Goal: Task Accomplishment & Management: Manage account settings

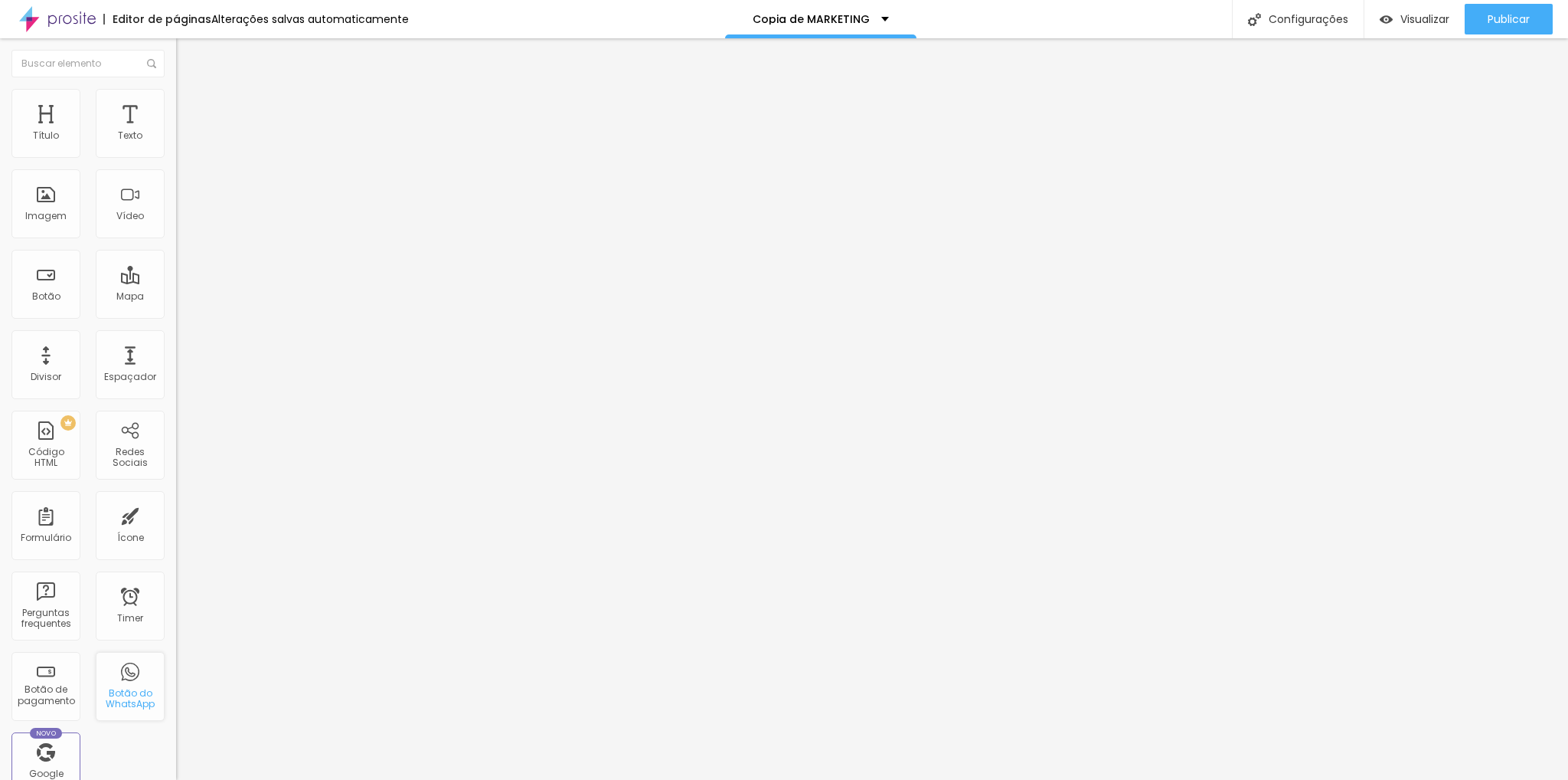
click at [131, 688] on div "Botão do WhatsApp" at bounding box center [130, 698] width 61 height 22
click at [121, 702] on div "Botão do WhatsApp" at bounding box center [130, 698] width 61 height 22
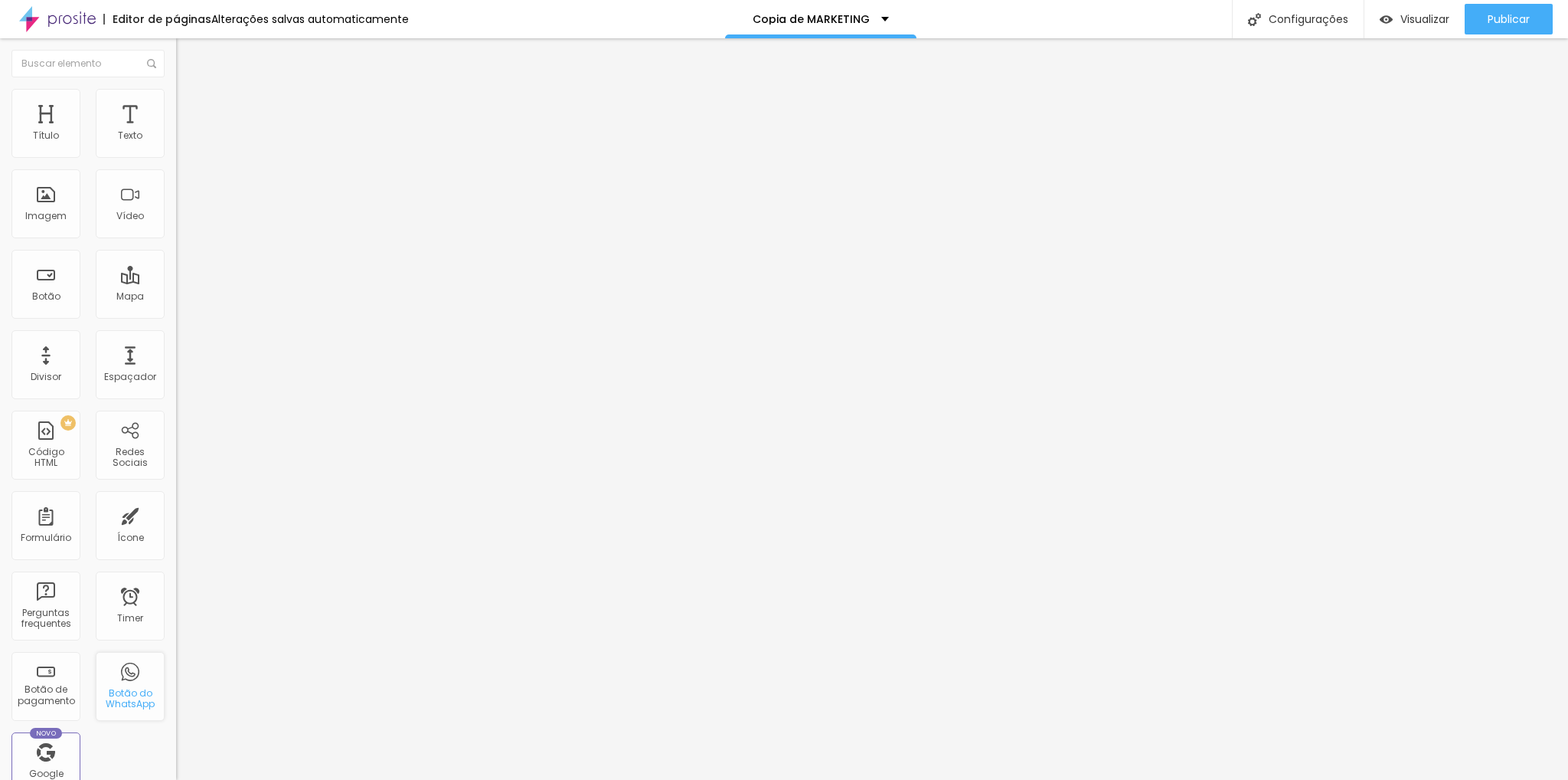
click at [121, 702] on div "Botão do WhatsApp" at bounding box center [130, 698] width 61 height 22
click at [55, 681] on div "Botão de pagamento" at bounding box center [45, 686] width 69 height 69
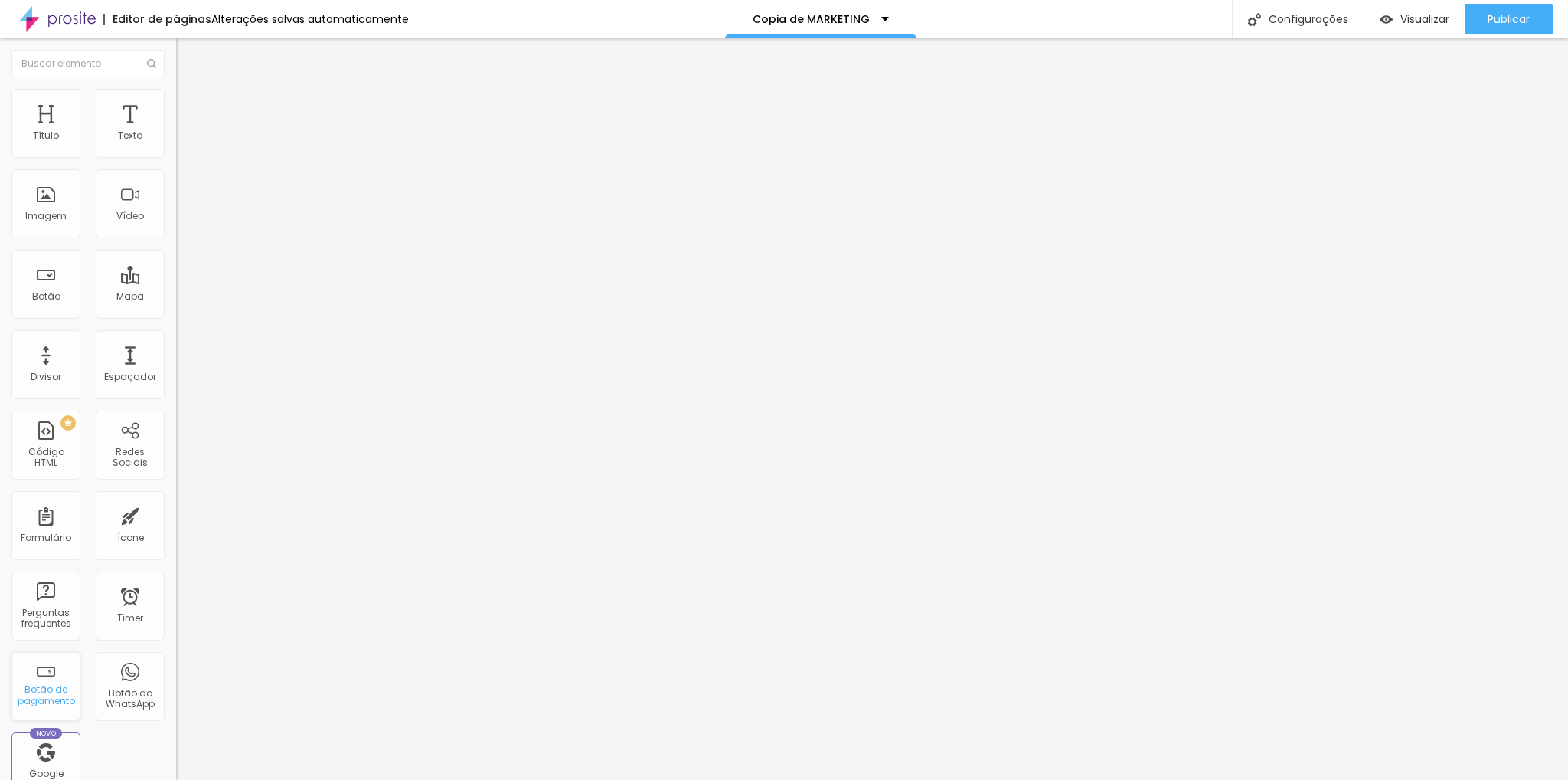
click at [55, 681] on div "Botão de pagamento" at bounding box center [45, 686] width 69 height 69
click at [126, 600] on div "Timer" at bounding box center [130, 606] width 69 height 69
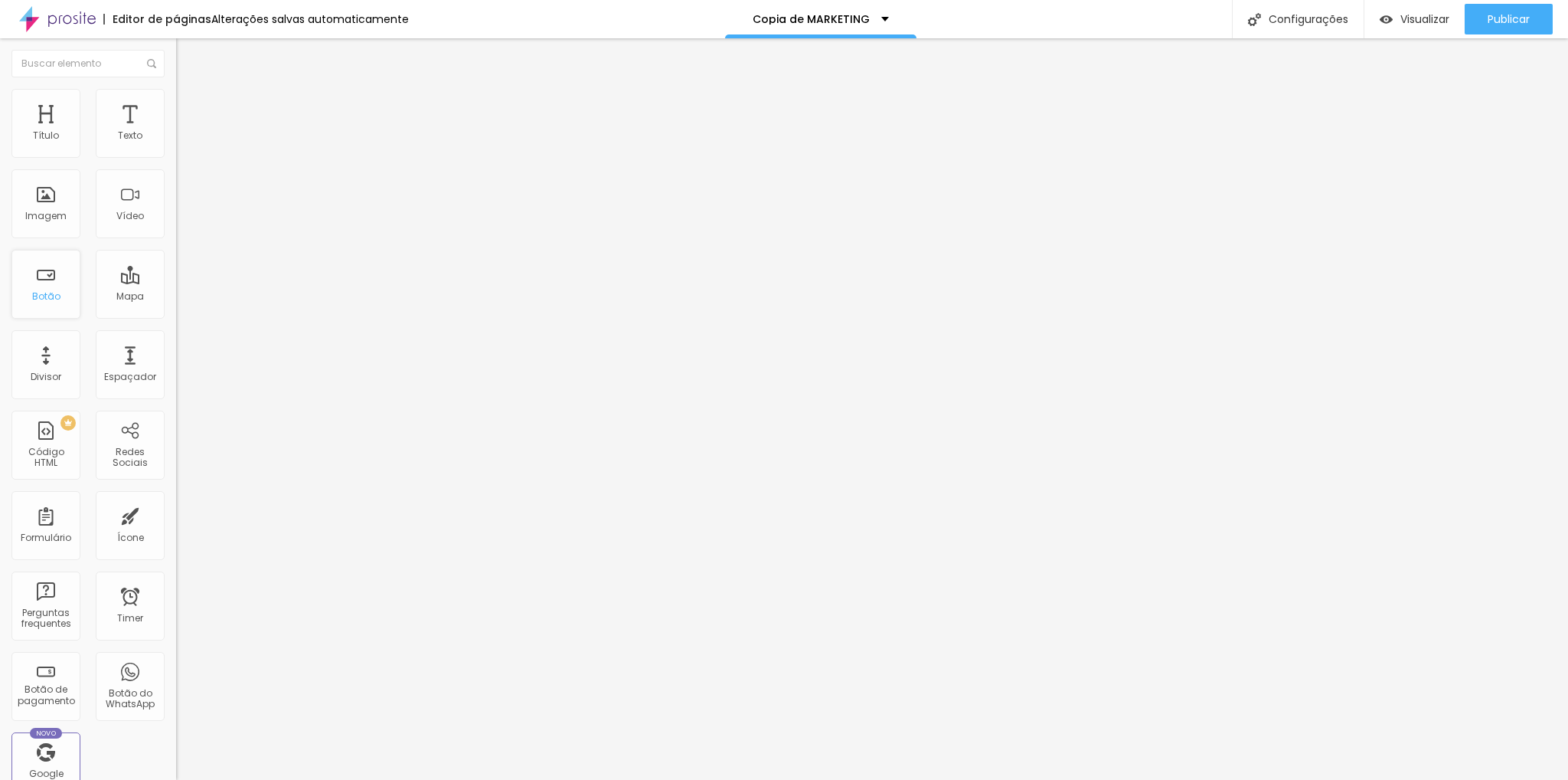
click at [50, 301] on div "Botão" at bounding box center [46, 296] width 28 height 11
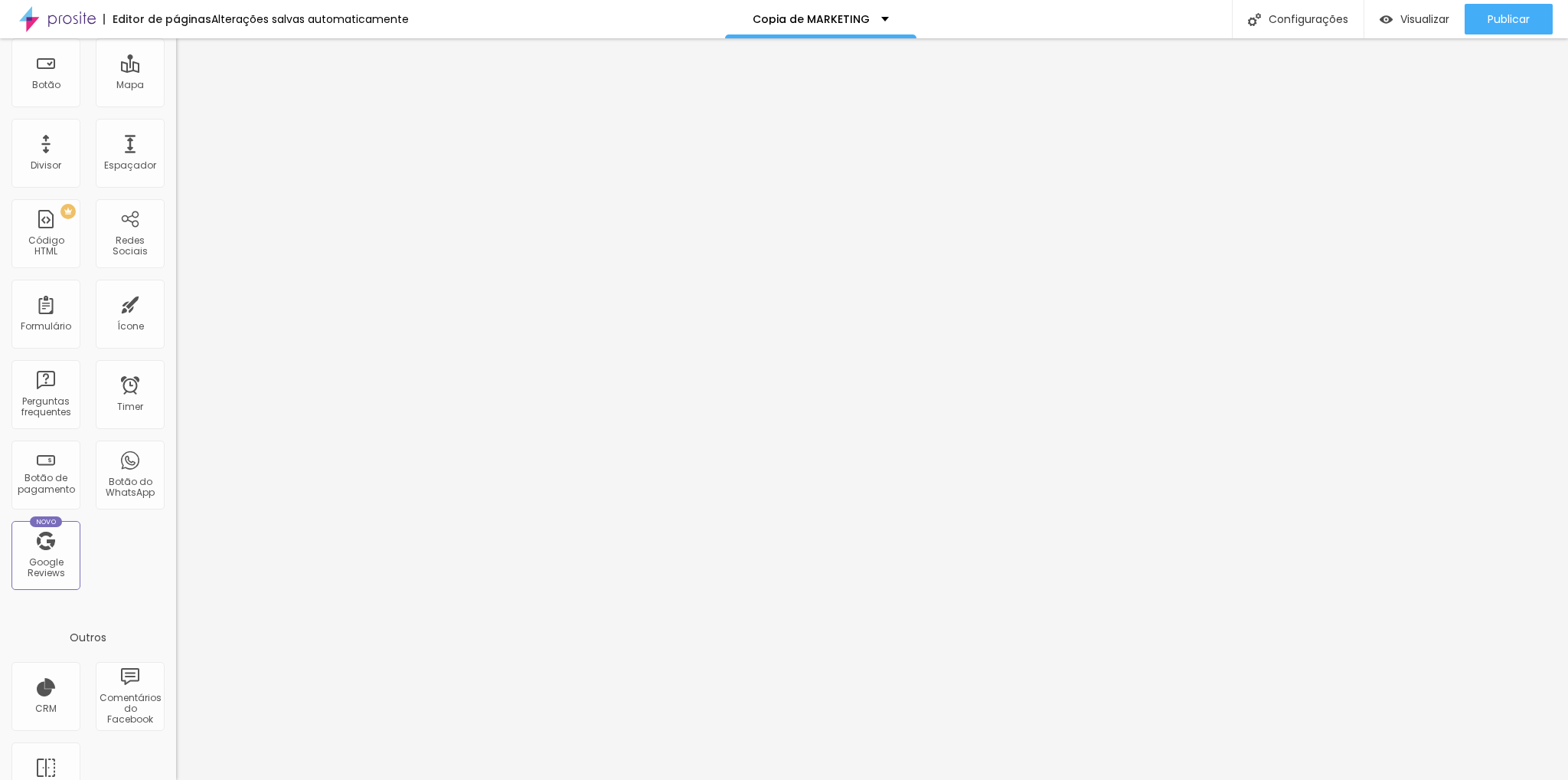
scroll to position [254, 0]
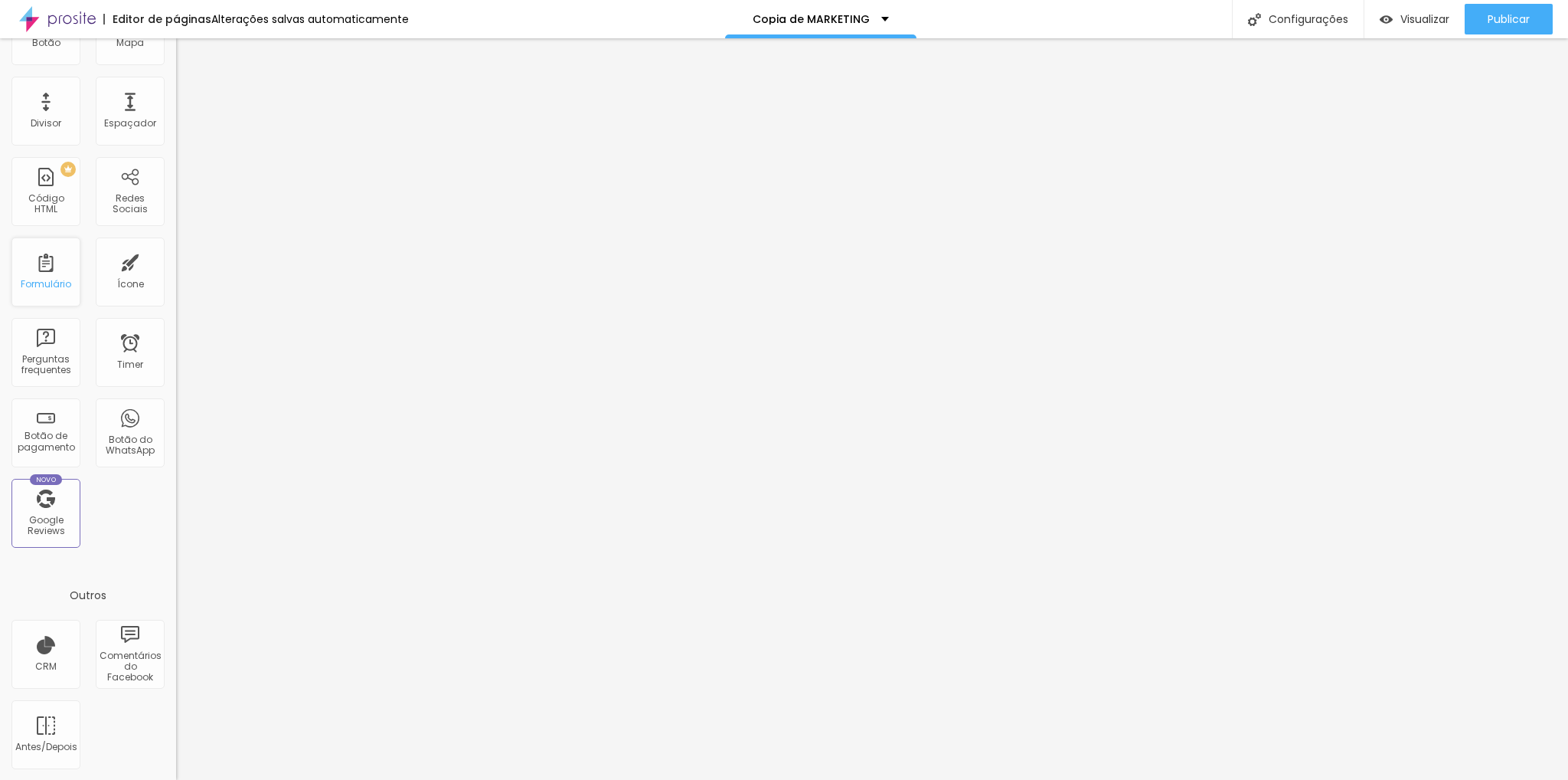
click at [58, 305] on div "Formulário" at bounding box center [45, 272] width 69 height 69
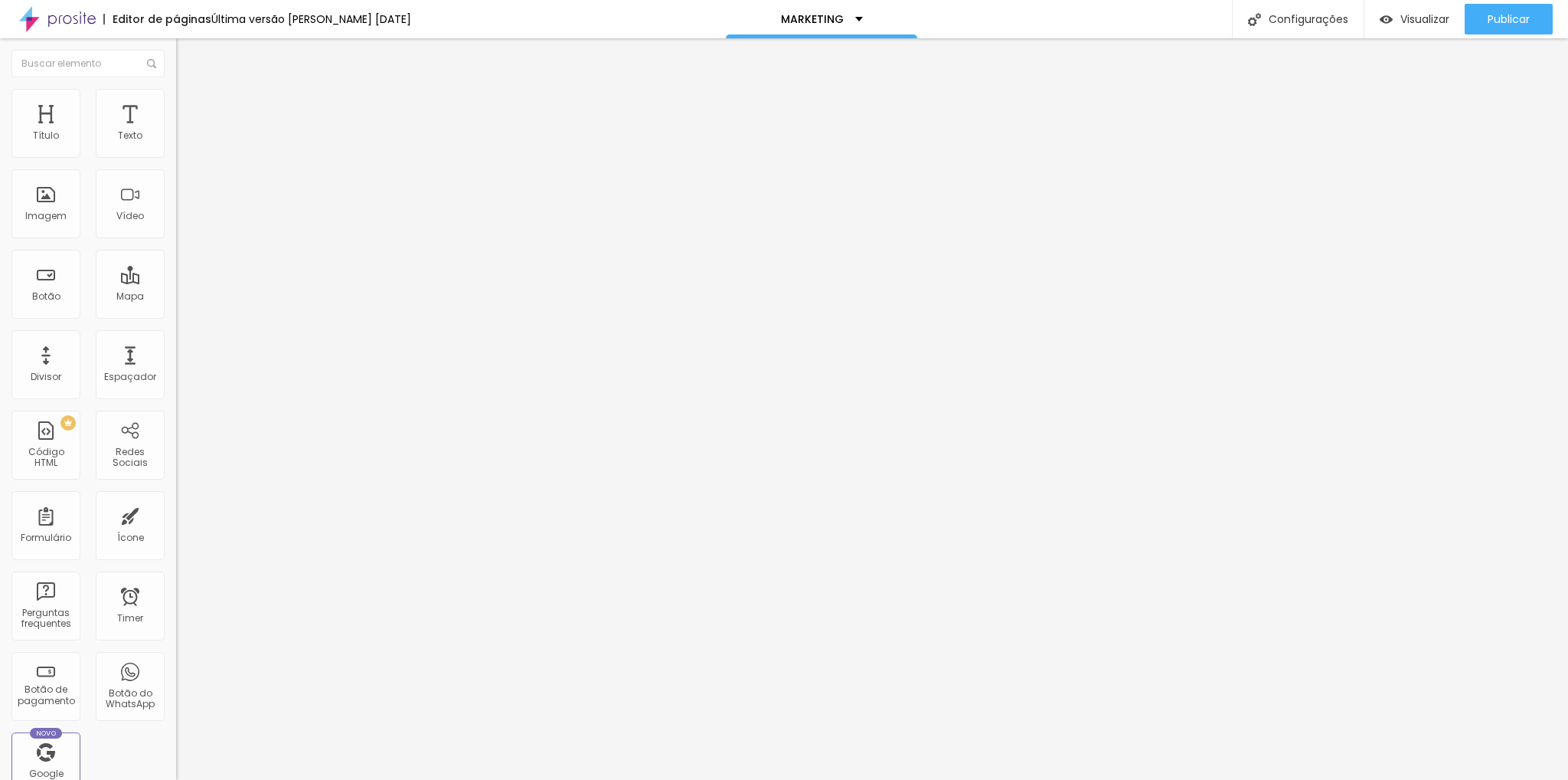
click at [176, 156] on div "Instagram" at bounding box center [263, 225] width 176 height 212
click at [176, 154] on div "Instagram" at bounding box center [263, 219] width 176 height 199
click at [176, 319] on img at bounding box center [181, 324] width 11 height 11
type input "https://"
click at [176, 319] on img at bounding box center [181, 324] width 11 height 11
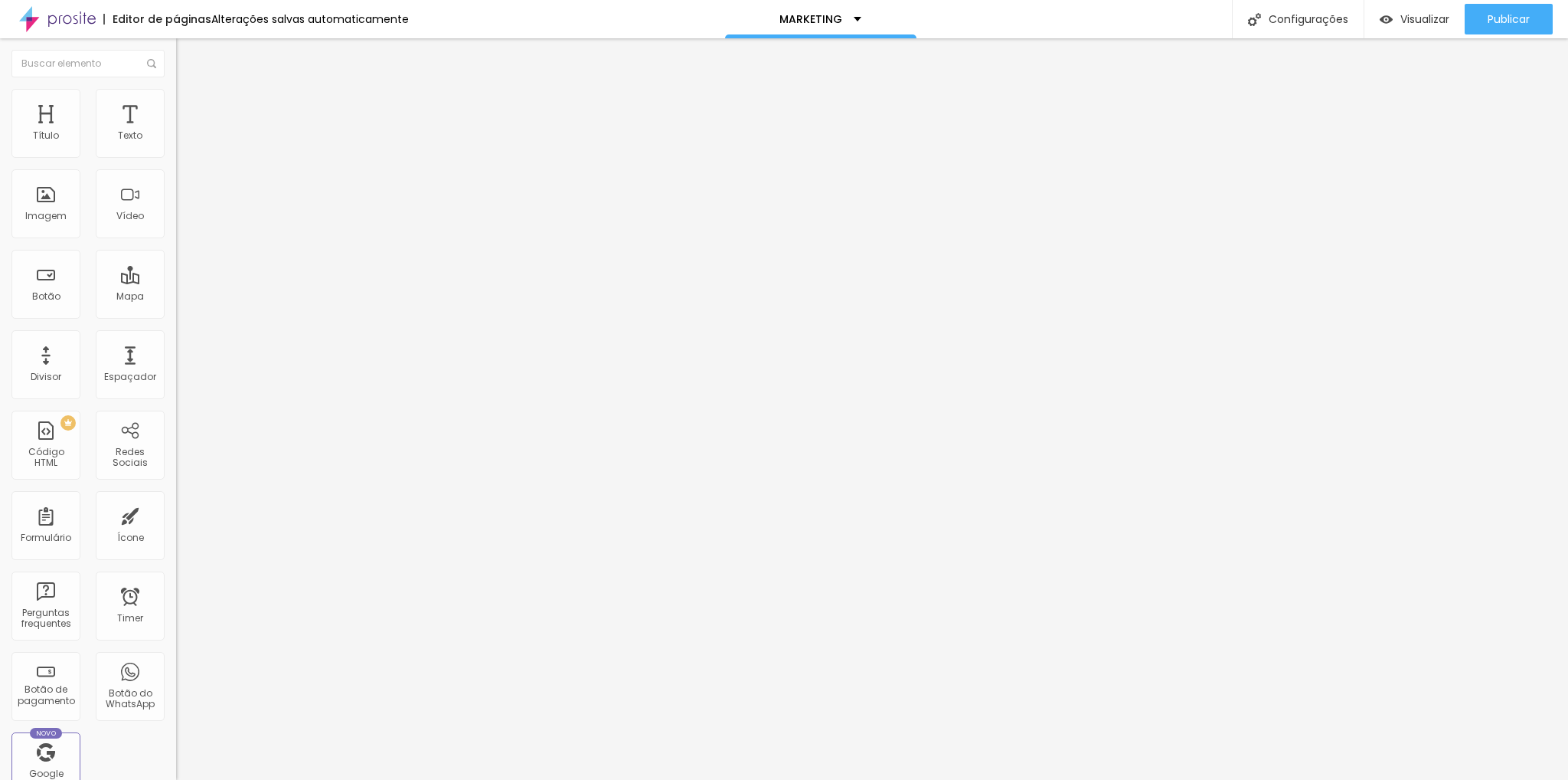
click at [176, 319] on img at bounding box center [181, 324] width 11 height 11
click at [123, 688] on div "Botão do WhatsApp" at bounding box center [130, 698] width 61 height 22
click at [126, 684] on div "Botão do WhatsApp" at bounding box center [130, 686] width 69 height 69
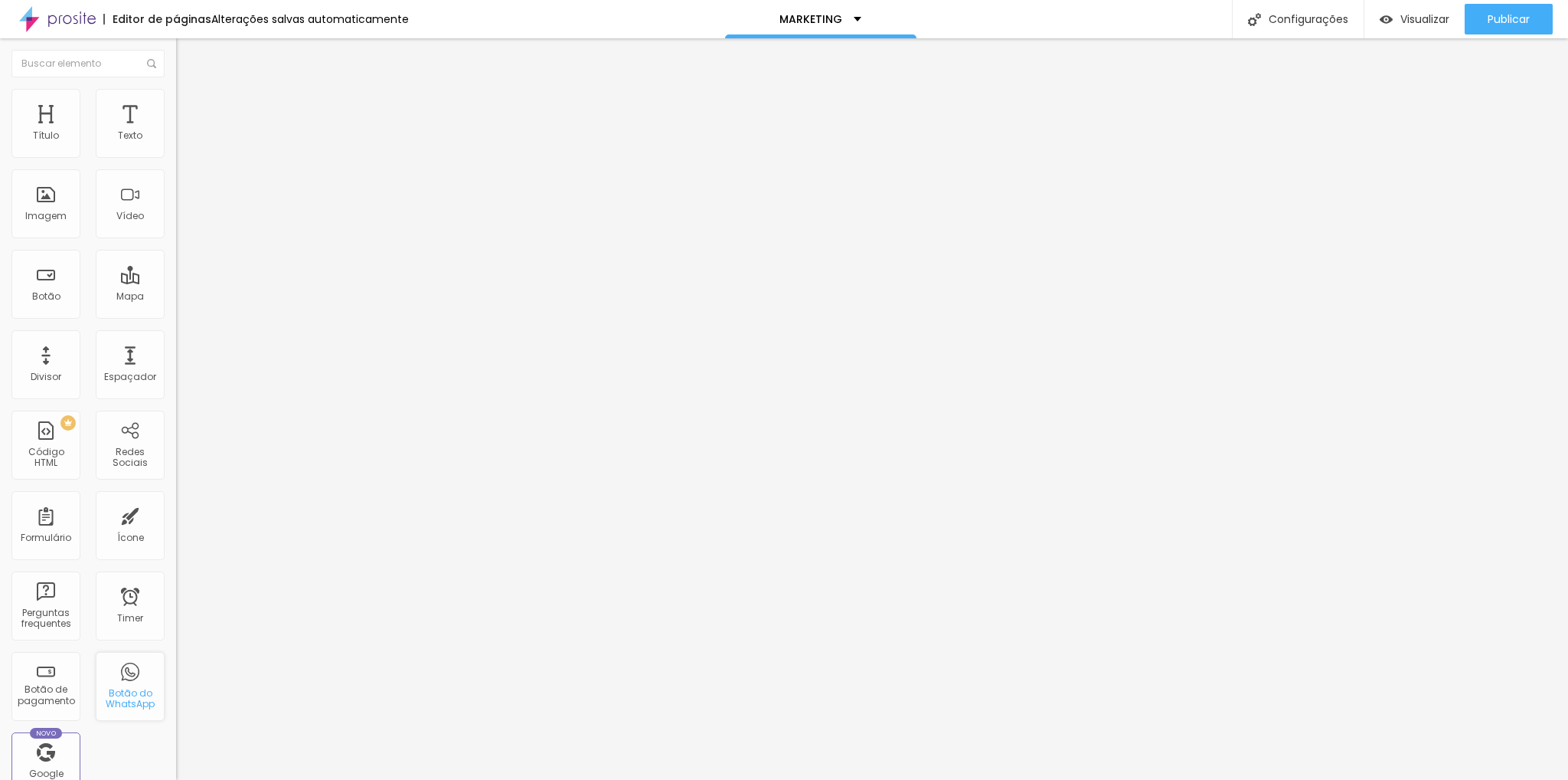
click at [113, 684] on div "Botão do WhatsApp" at bounding box center [130, 686] width 69 height 69
click at [116, 703] on div "Botão do WhatsApp" at bounding box center [130, 698] width 61 height 22
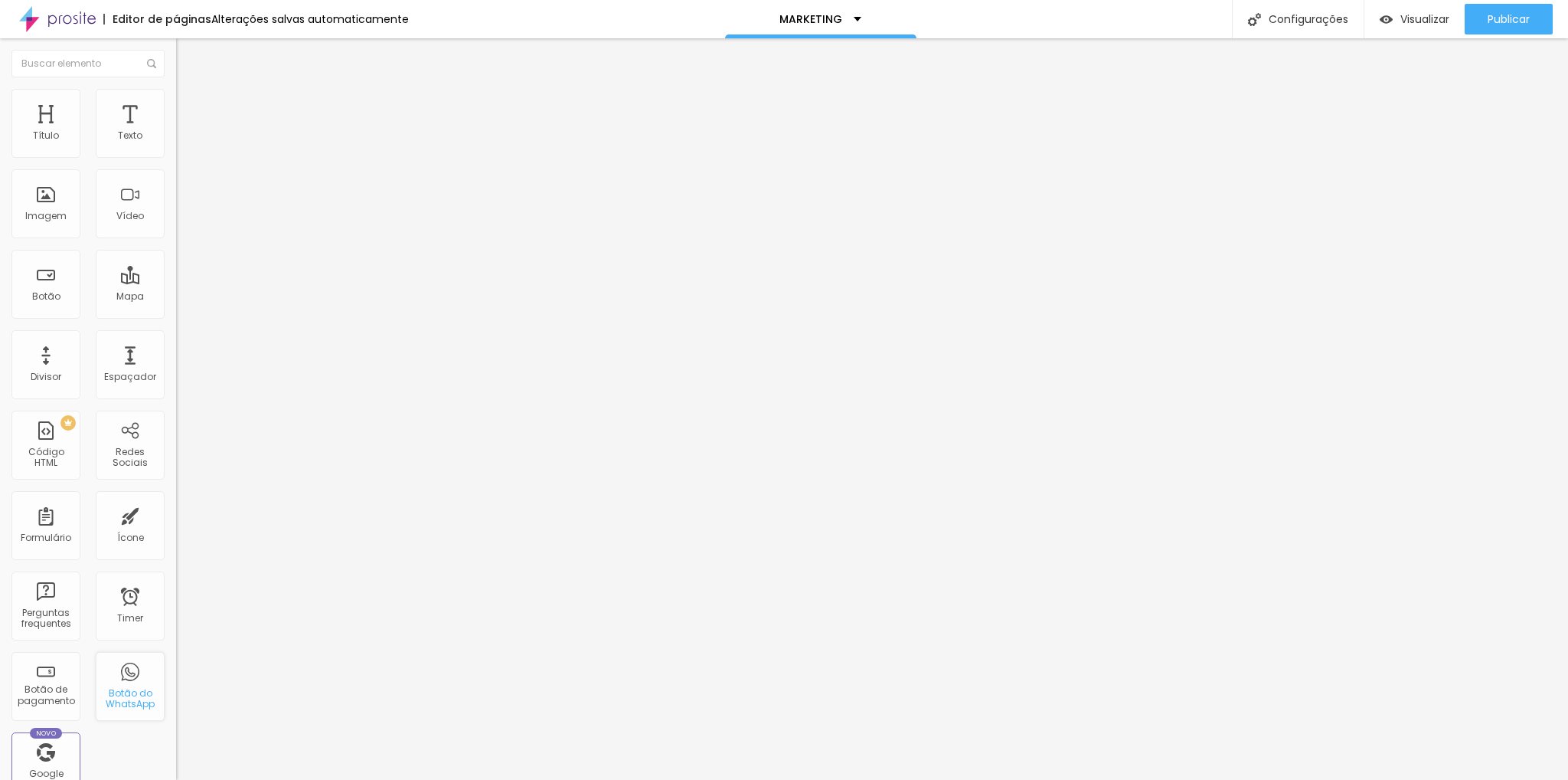
click at [116, 703] on div "Botão do WhatsApp" at bounding box center [130, 698] width 61 height 22
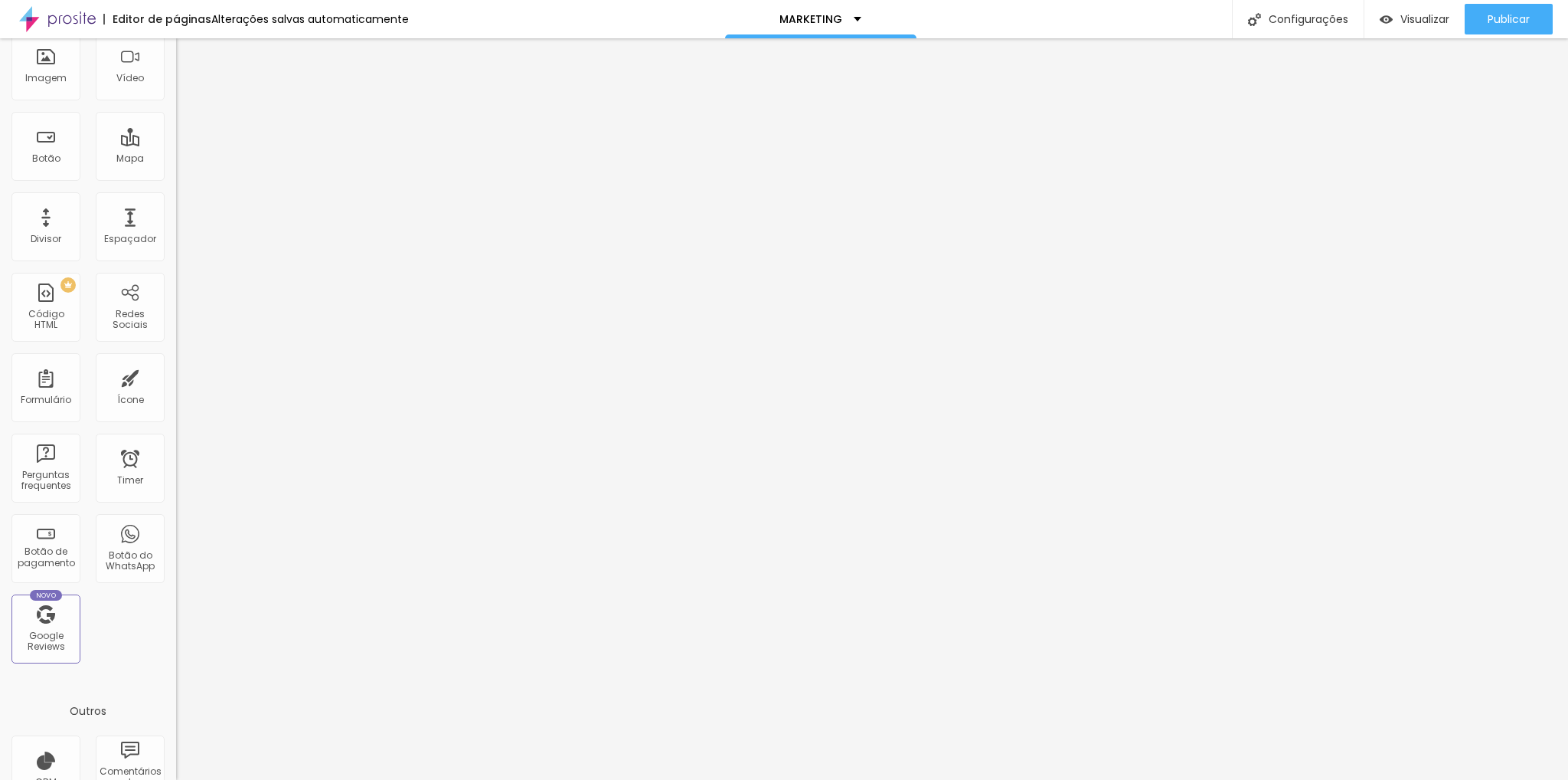
scroll to position [139, 0]
click at [132, 546] on div "Botão do WhatsApp" at bounding box center [130, 546] width 69 height 69
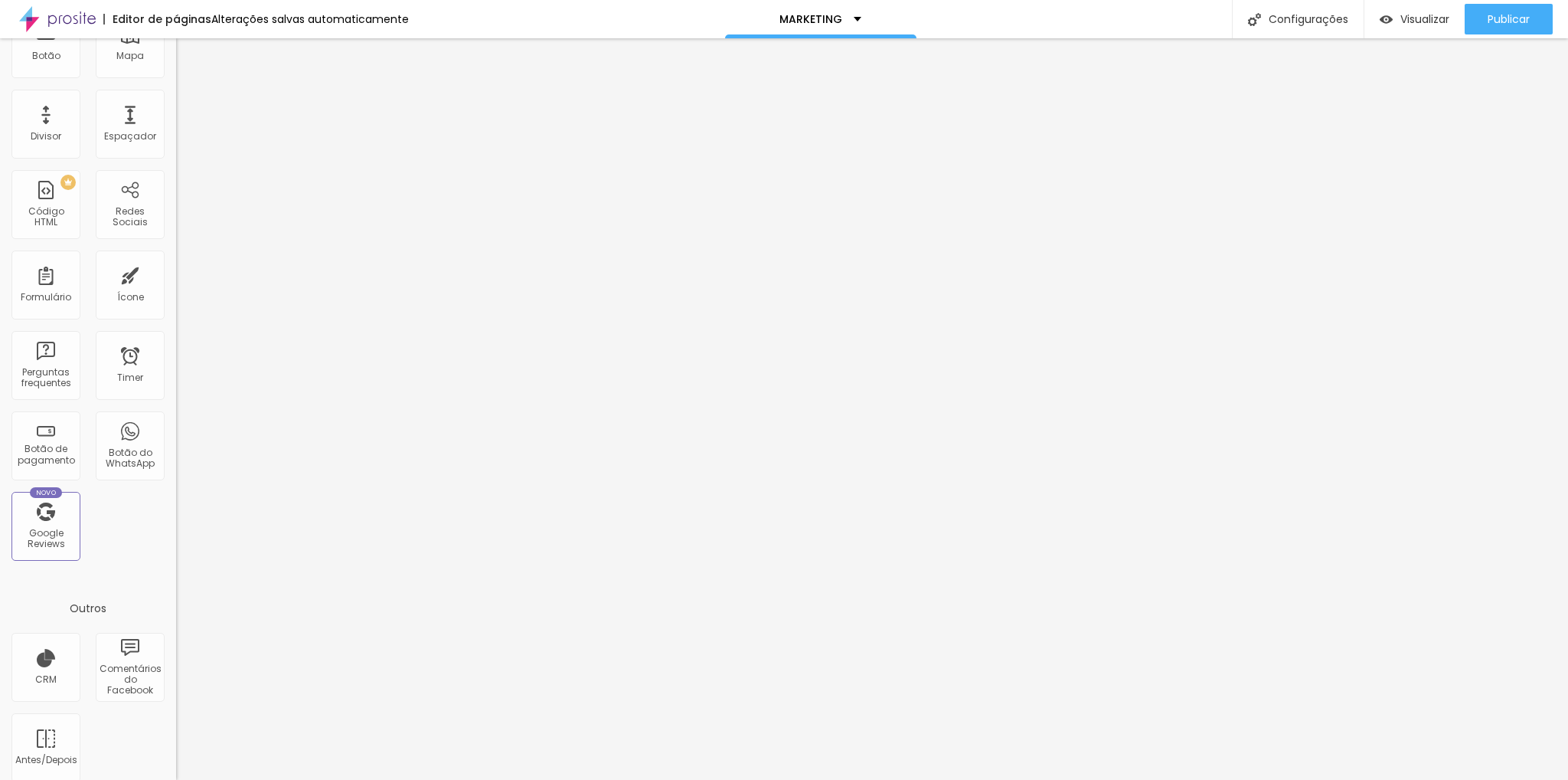
scroll to position [246, 0]
click at [126, 441] on div "Botão do WhatsApp" at bounding box center [130, 452] width 61 height 22
click at [122, 455] on div "Botão do WhatsApp" at bounding box center [130, 452] width 61 height 22
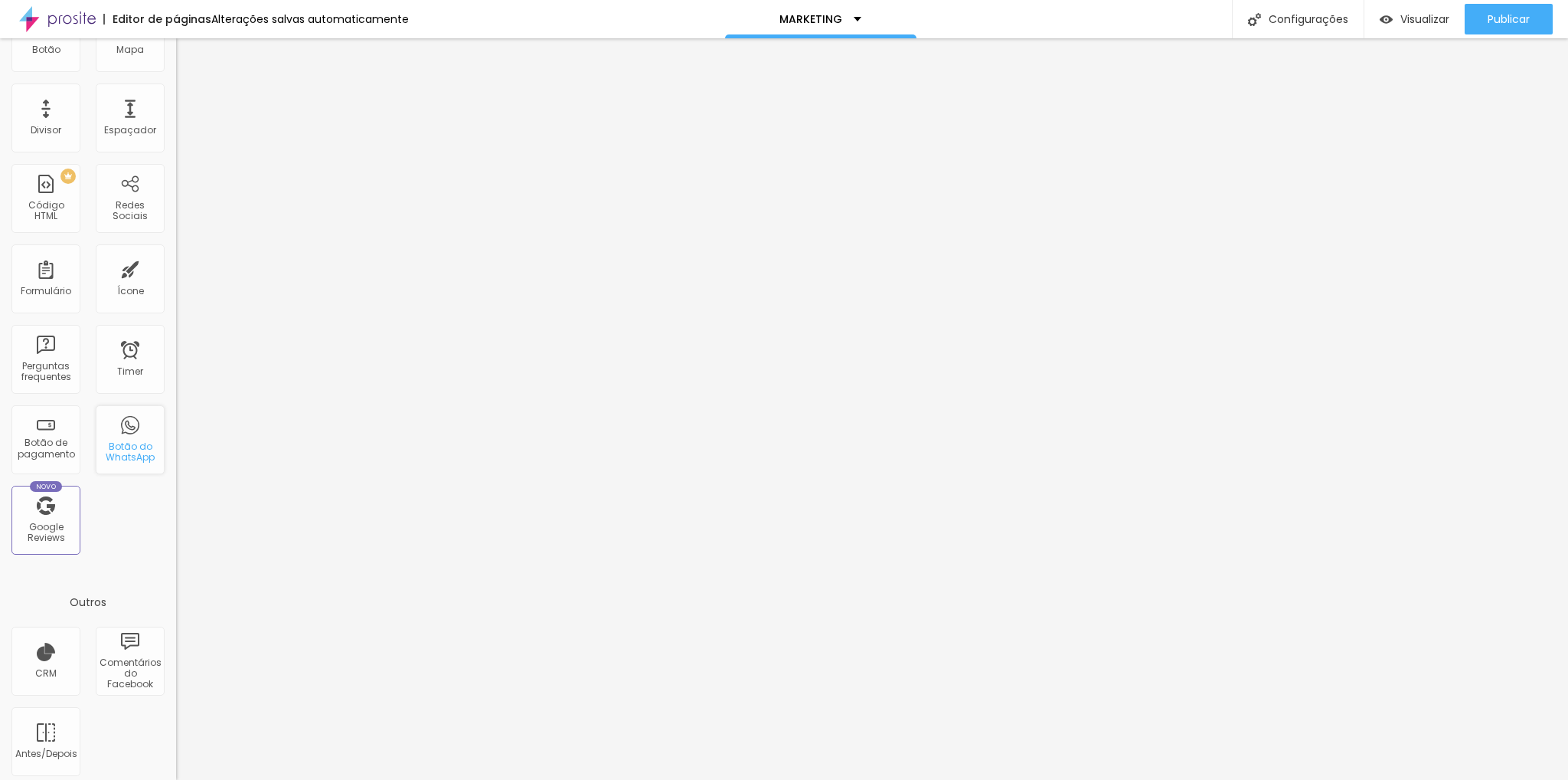
click at [122, 455] on div "Botão do WhatsApp" at bounding box center [130, 452] width 61 height 22
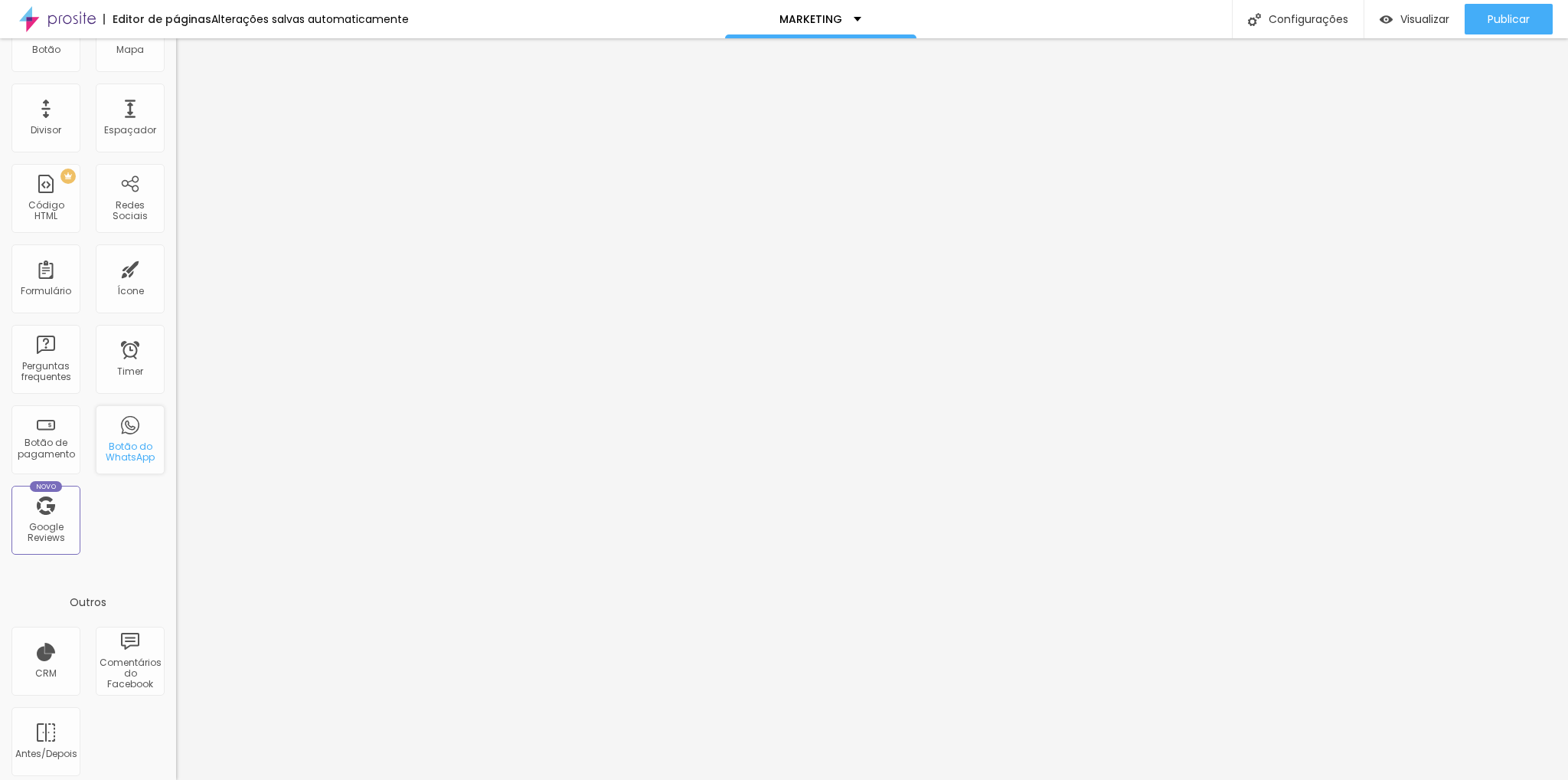
click at [122, 455] on div "Botão do WhatsApp" at bounding box center [130, 452] width 61 height 22
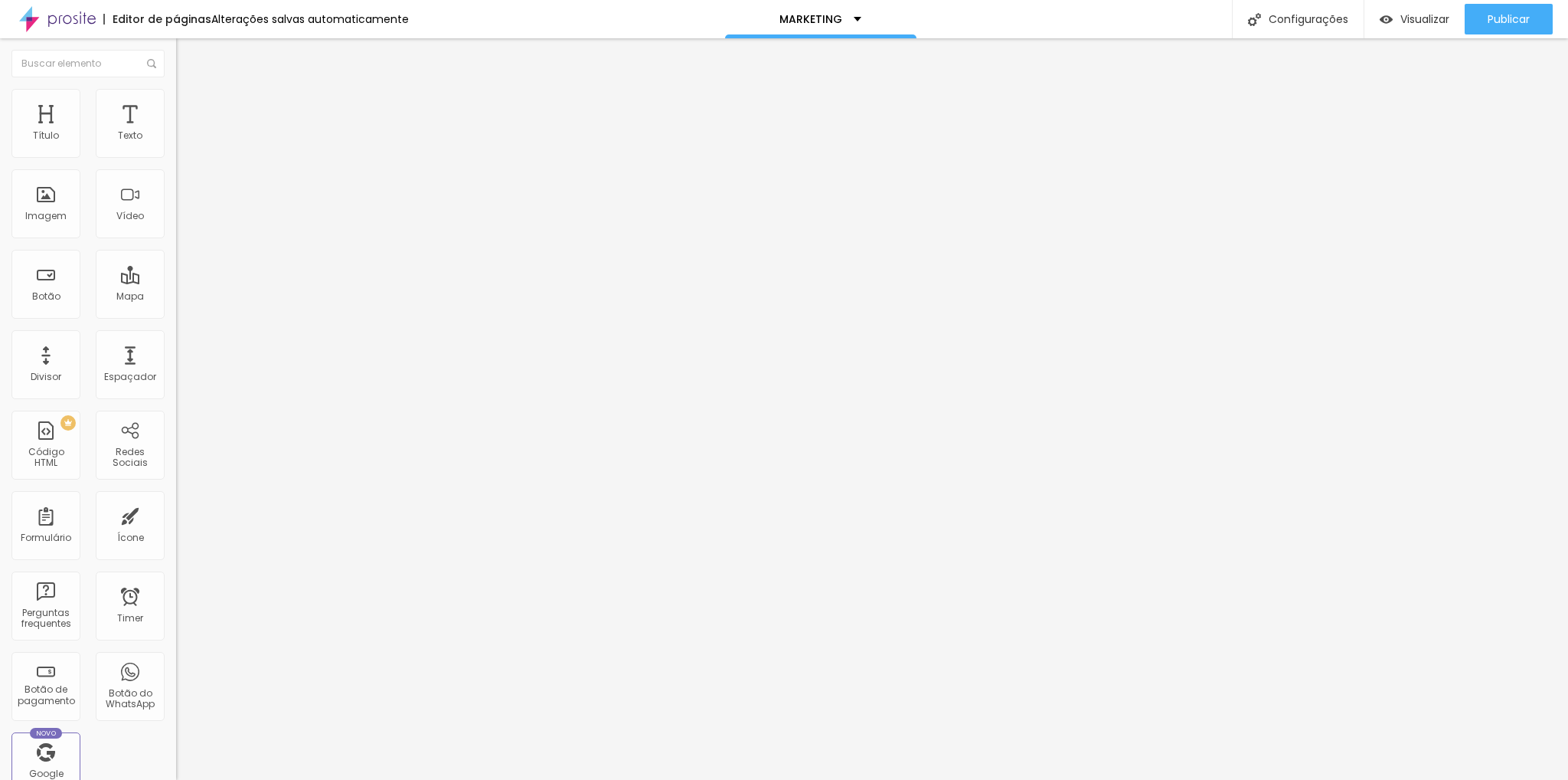
click at [176, 66] on button "Editar Imagem" at bounding box center [263, 55] width 176 height 35
click at [119, 692] on div "Botão do WhatsApp" at bounding box center [130, 698] width 61 height 22
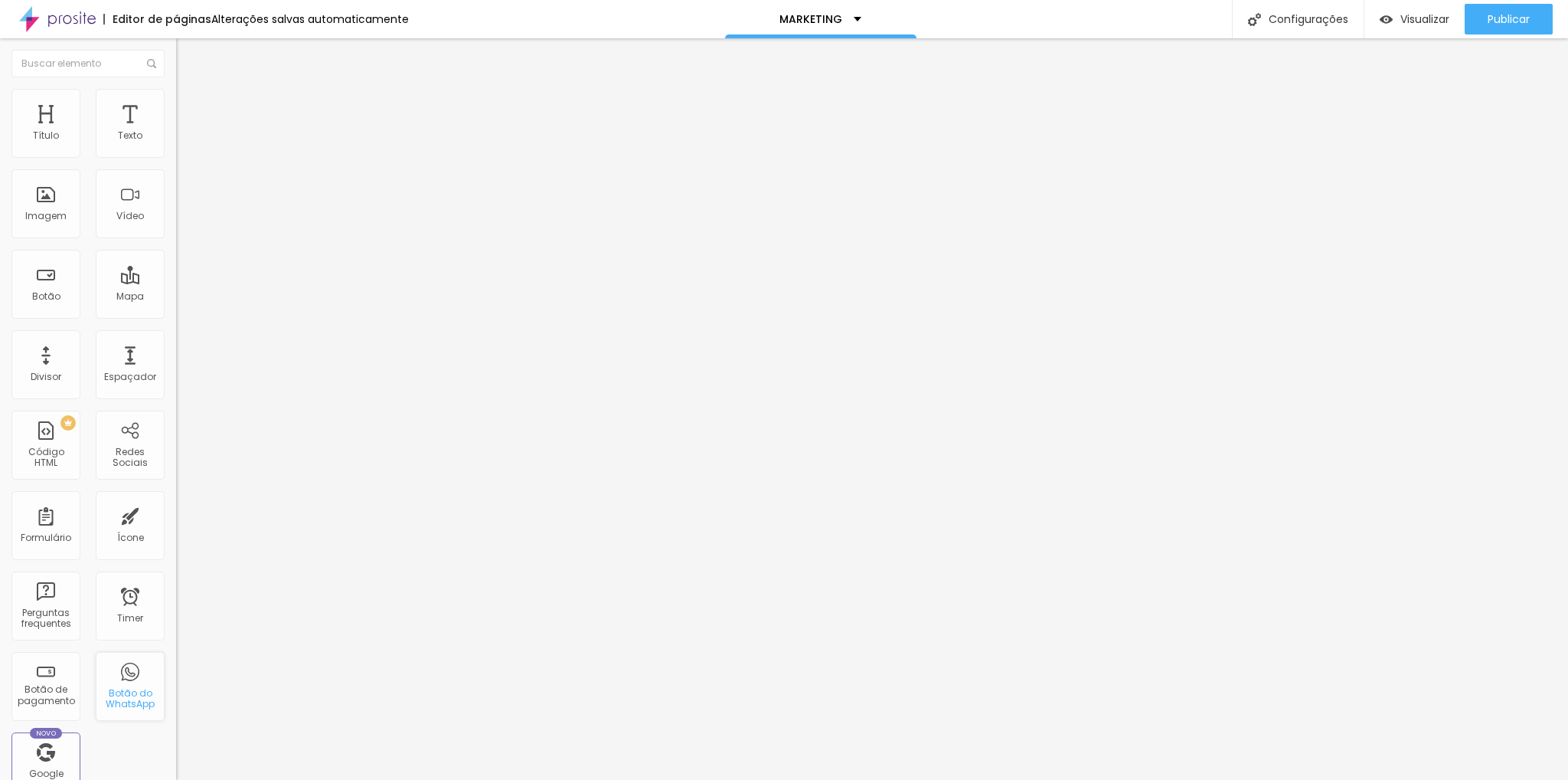
click at [119, 692] on div "Botão do WhatsApp" at bounding box center [130, 698] width 61 height 22
click at [118, 529] on div "Ícone" at bounding box center [130, 525] width 69 height 69
click at [125, 692] on div "Botão do WhatsApp" at bounding box center [130, 698] width 61 height 22
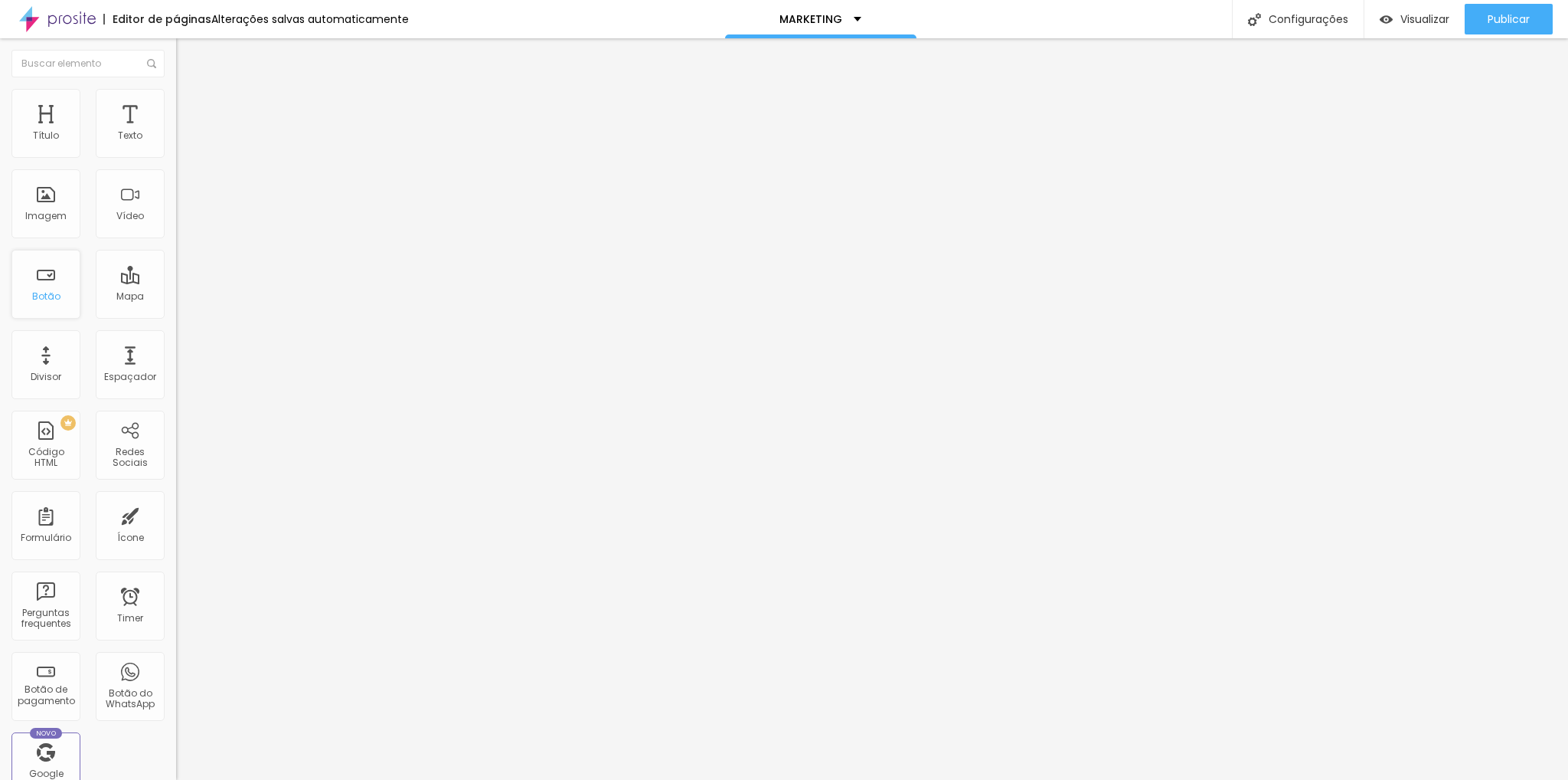
click at [69, 295] on div "Botão" at bounding box center [45, 284] width 69 height 69
click at [63, 292] on div "Botão" at bounding box center [45, 284] width 69 height 69
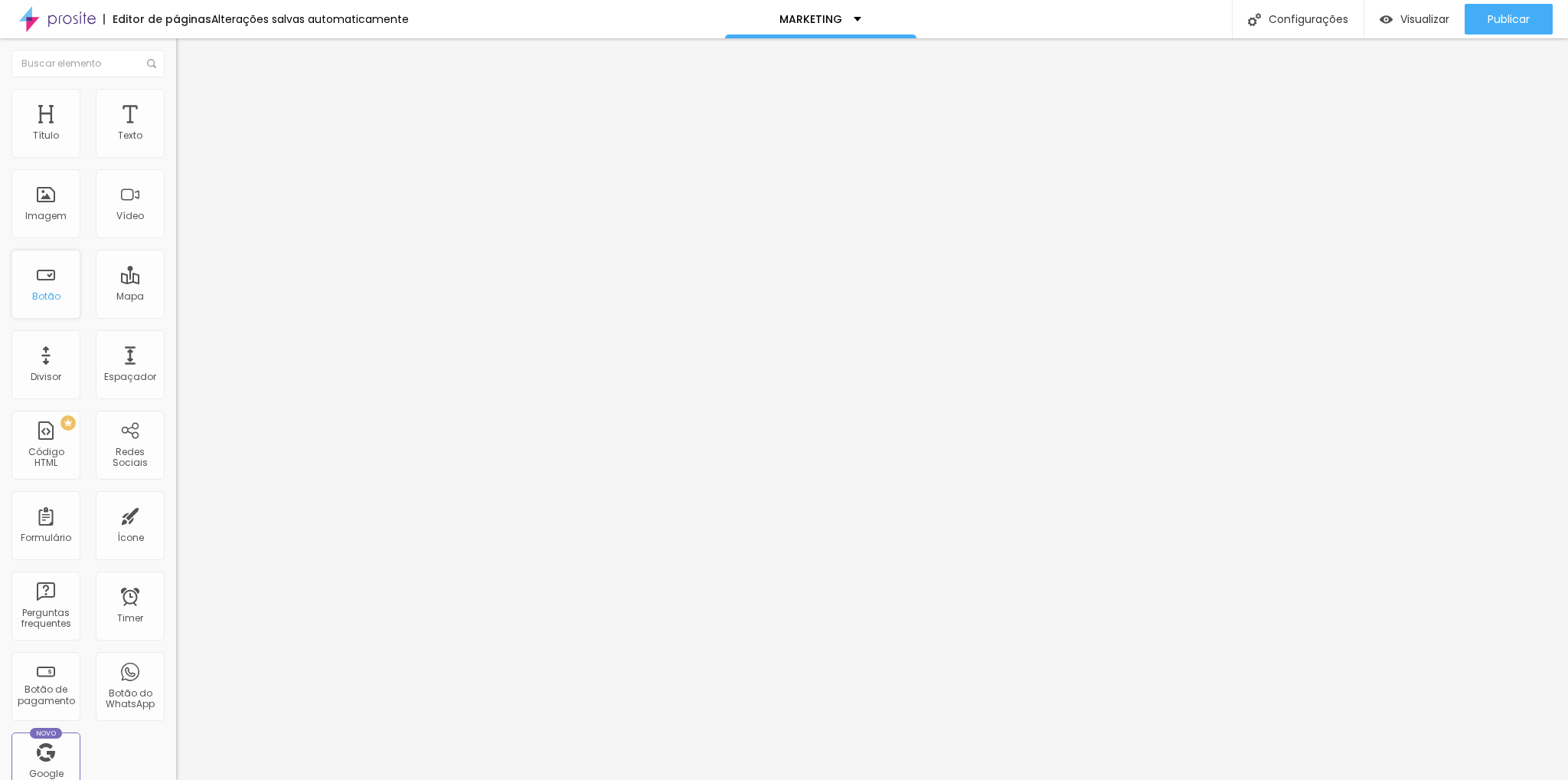
click at [46, 298] on div "Botão" at bounding box center [46, 296] width 28 height 11
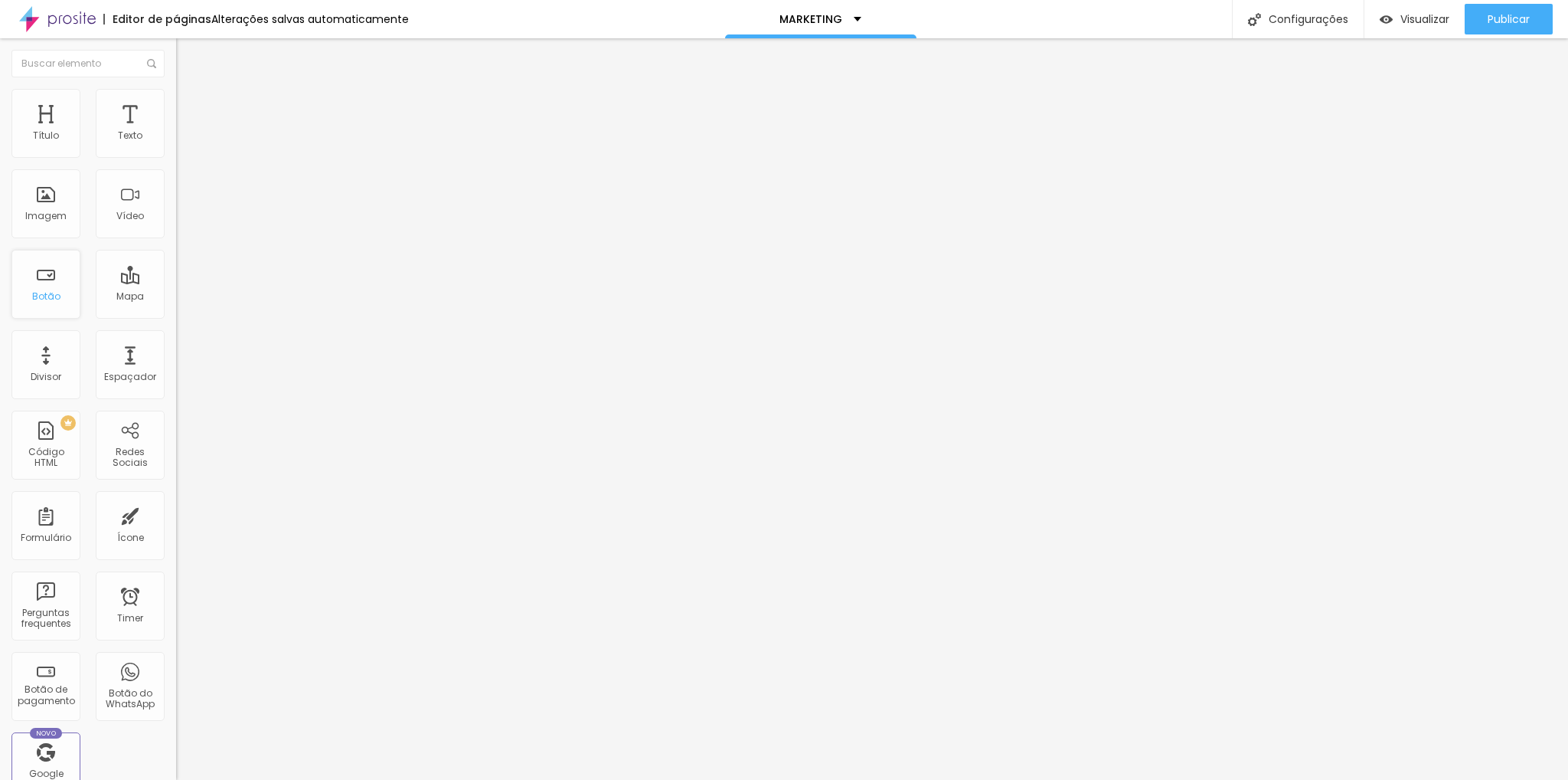
click at [46, 298] on div "Botão" at bounding box center [46, 296] width 28 height 11
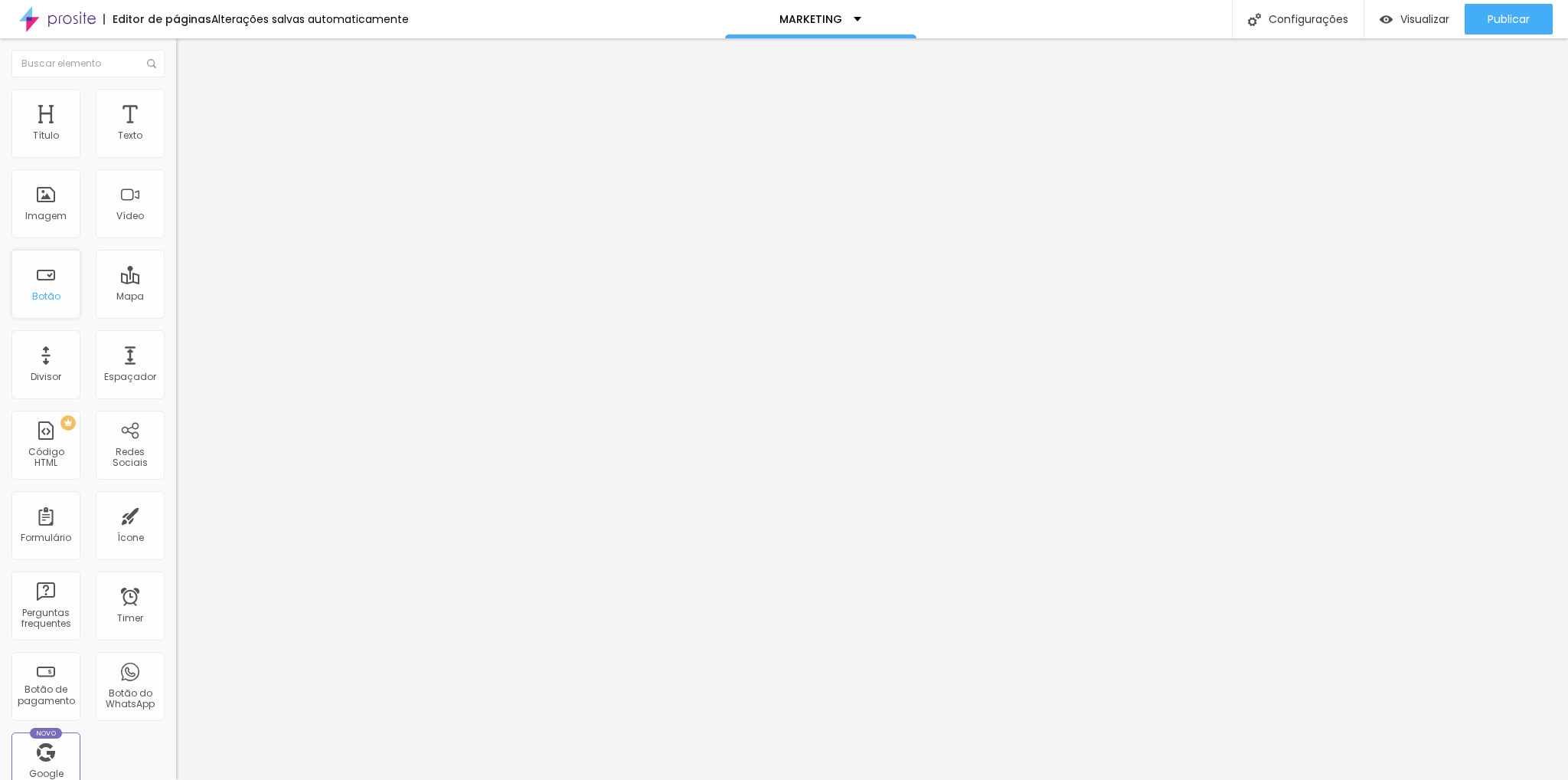
click at [46, 298] on div "Botão" at bounding box center [46, 296] width 28 height 11
click at [66, 59] on input "text" at bounding box center [88, 63] width 153 height 28
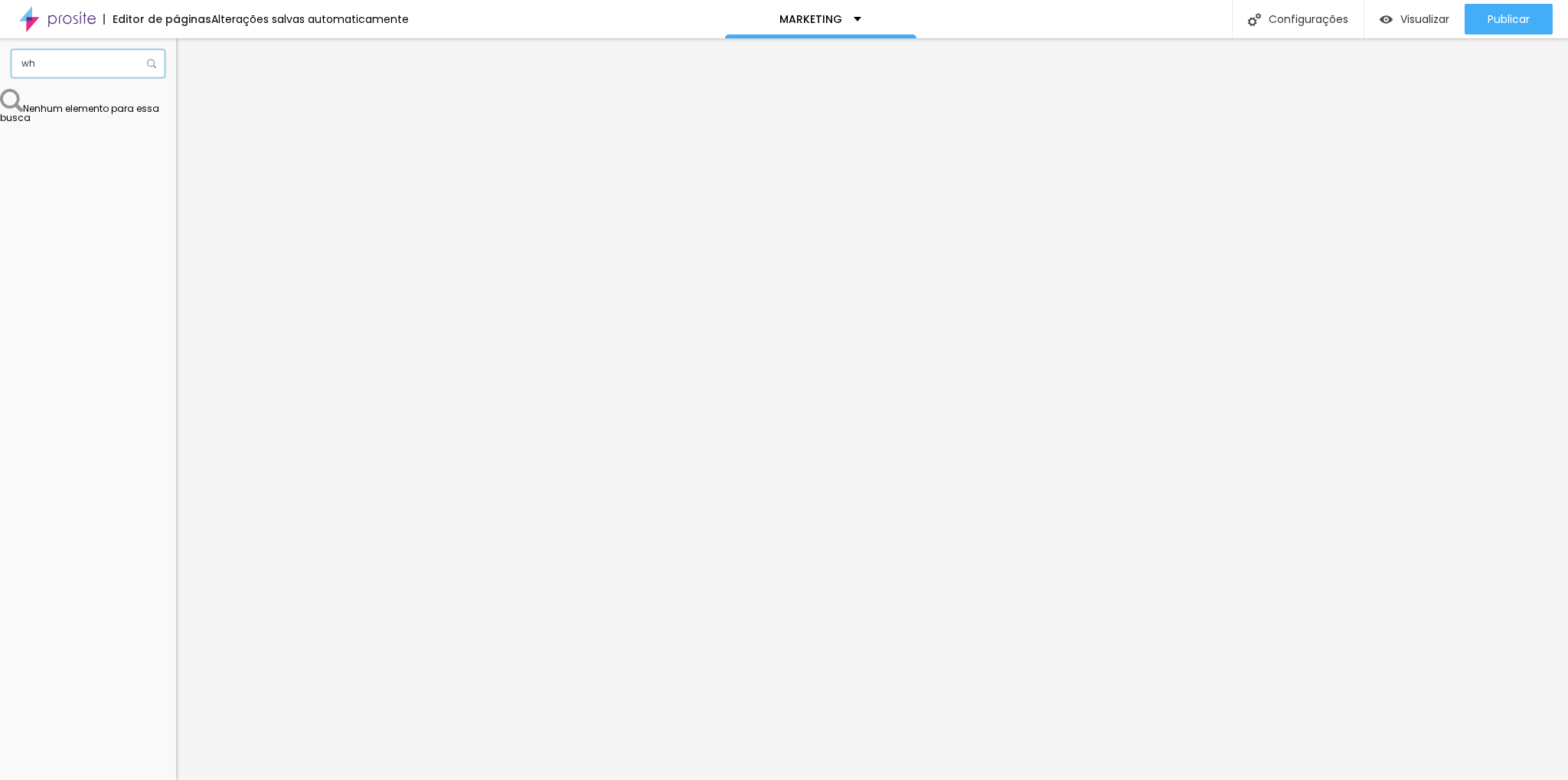
type input "w"
type input "Bo"
click at [46, 301] on div "Botão do WhatsApp" at bounding box center [45, 296] width 61 height 22
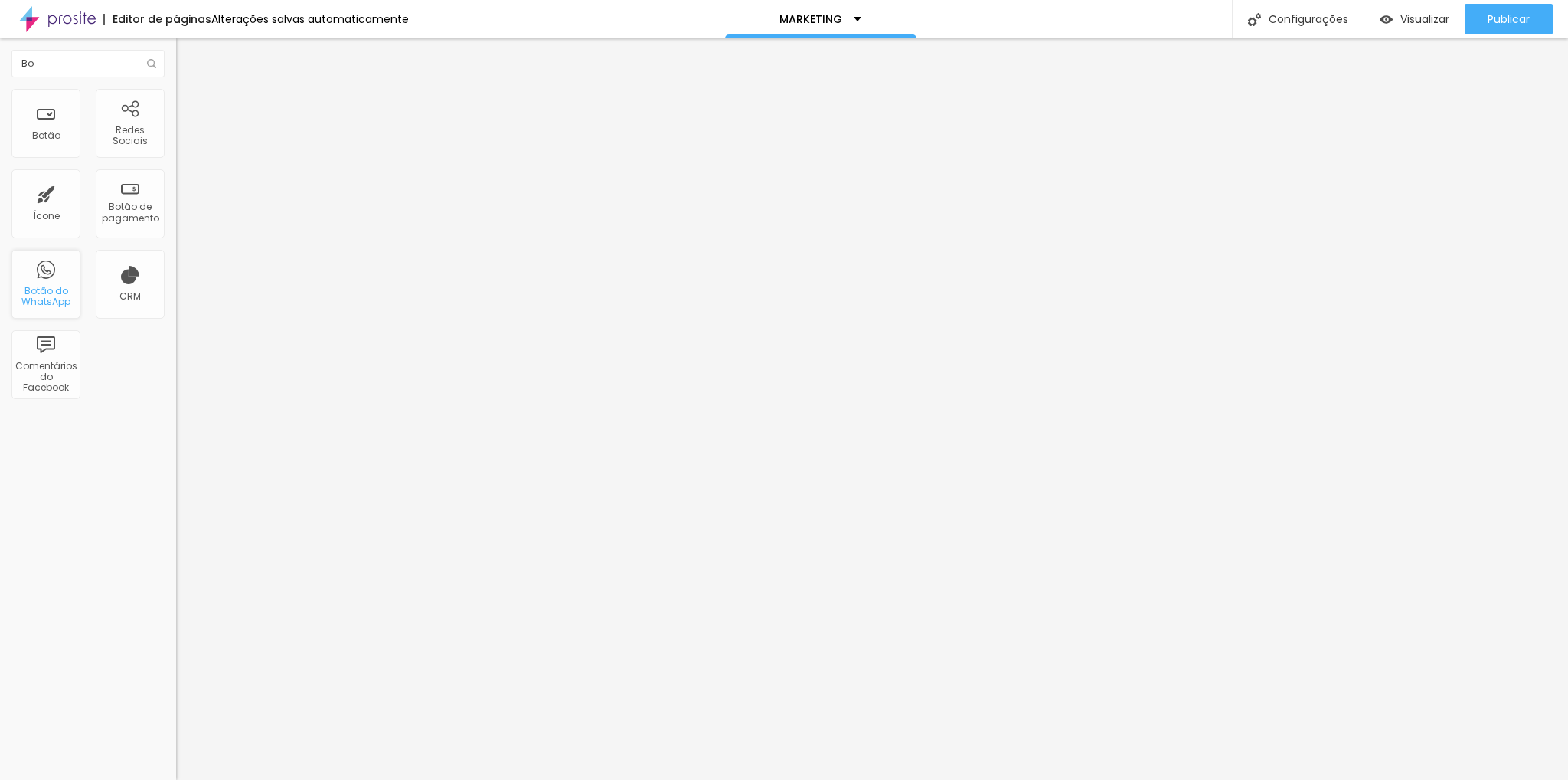
click at [46, 301] on div "Botão do WhatsApp" at bounding box center [45, 296] width 61 height 22
click at [144, 148] on div "Redes Sociais" at bounding box center [130, 123] width 69 height 69
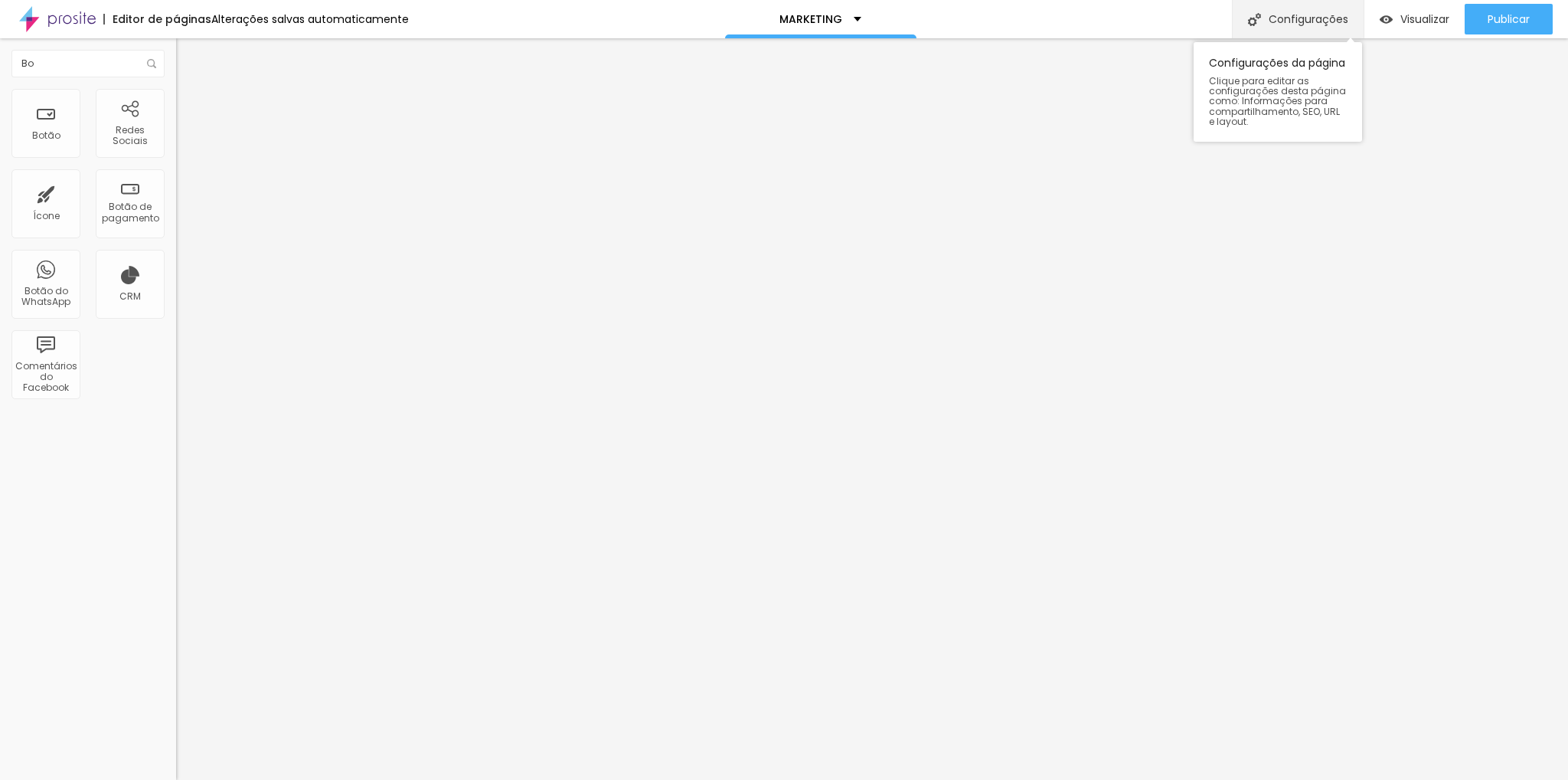
click at [1292, 22] on div "Configurações" at bounding box center [1297, 19] width 131 height 38
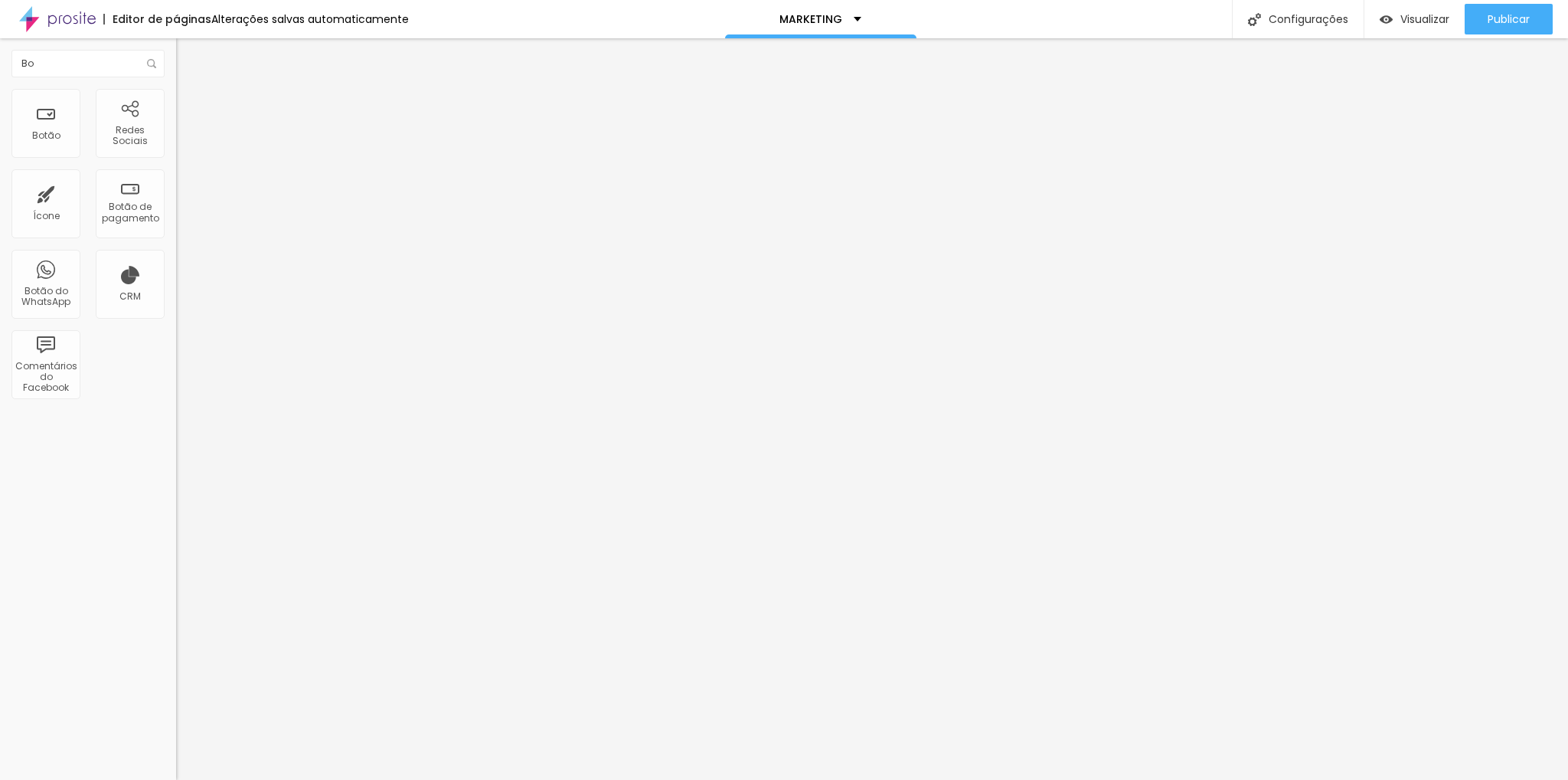
scroll to position [0, 0]
click at [1060, 779] on div "Configurações da página" at bounding box center [784, 791] width 1568 height 23
click at [848, 17] on div "MARKETING" at bounding box center [820, 19] width 82 height 11
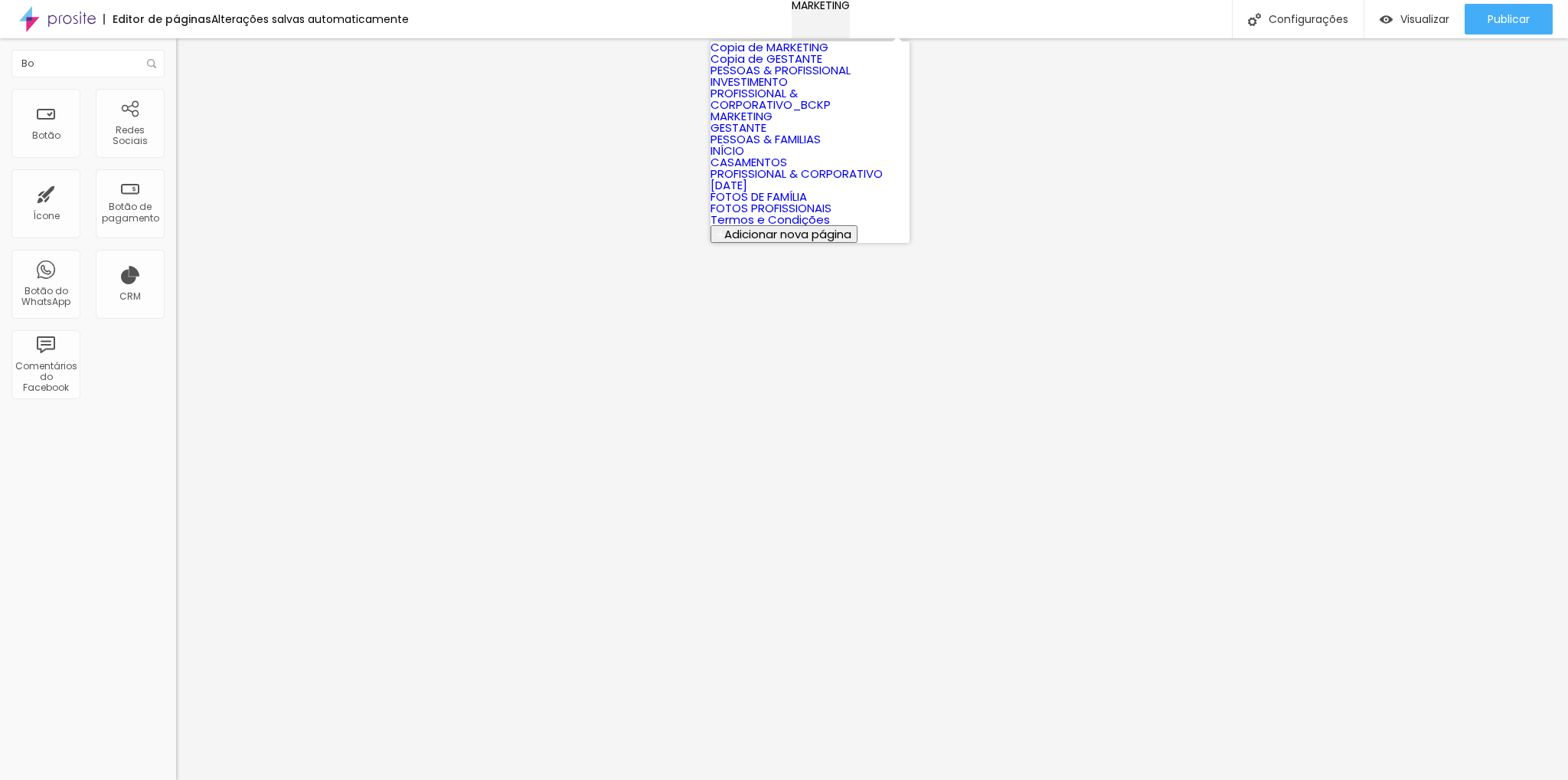
click at [848, 11] on div "MARKETING" at bounding box center [821, 5] width 58 height 11
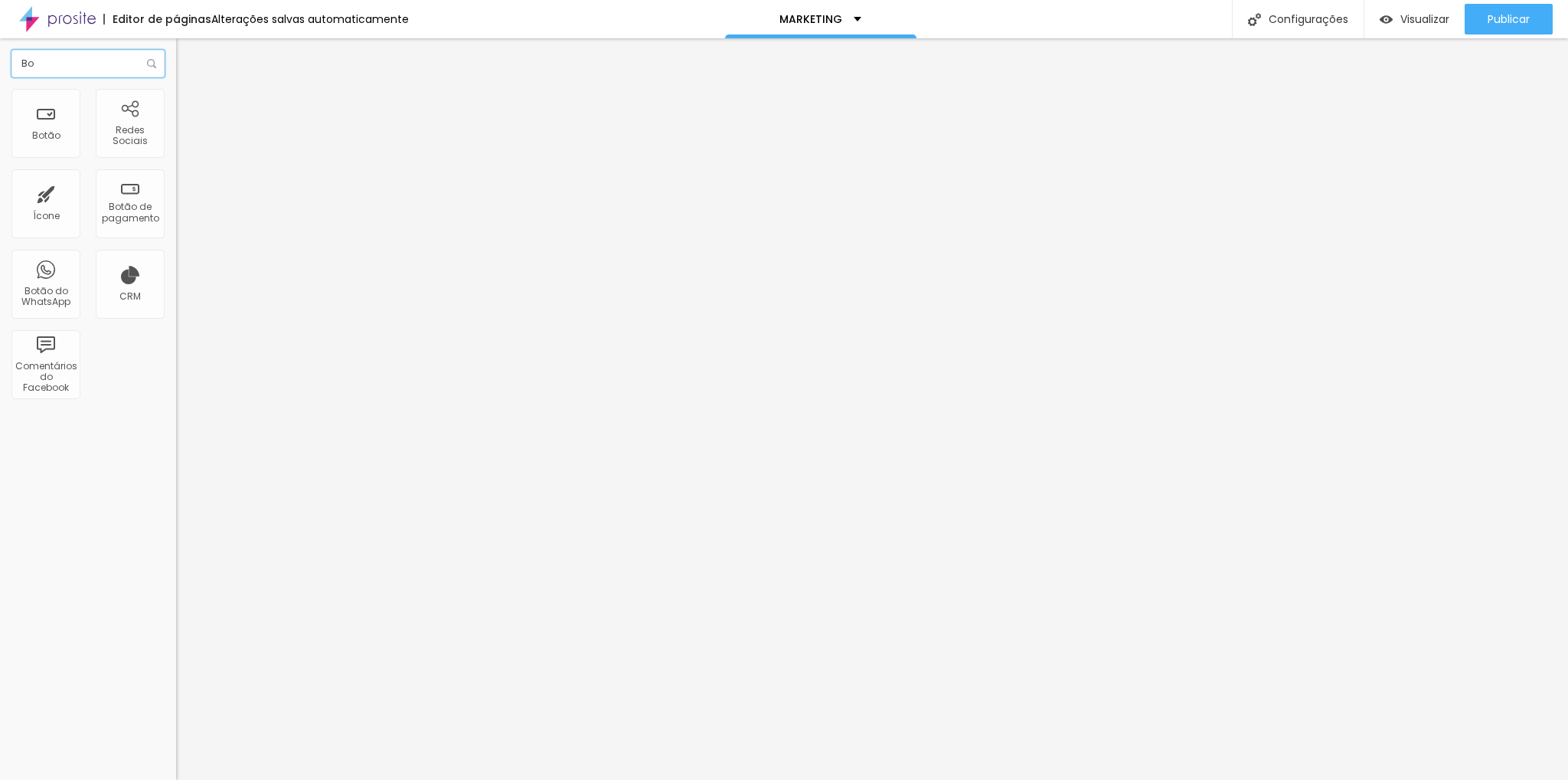
click at [41, 75] on input "Bo" at bounding box center [88, 63] width 153 height 28
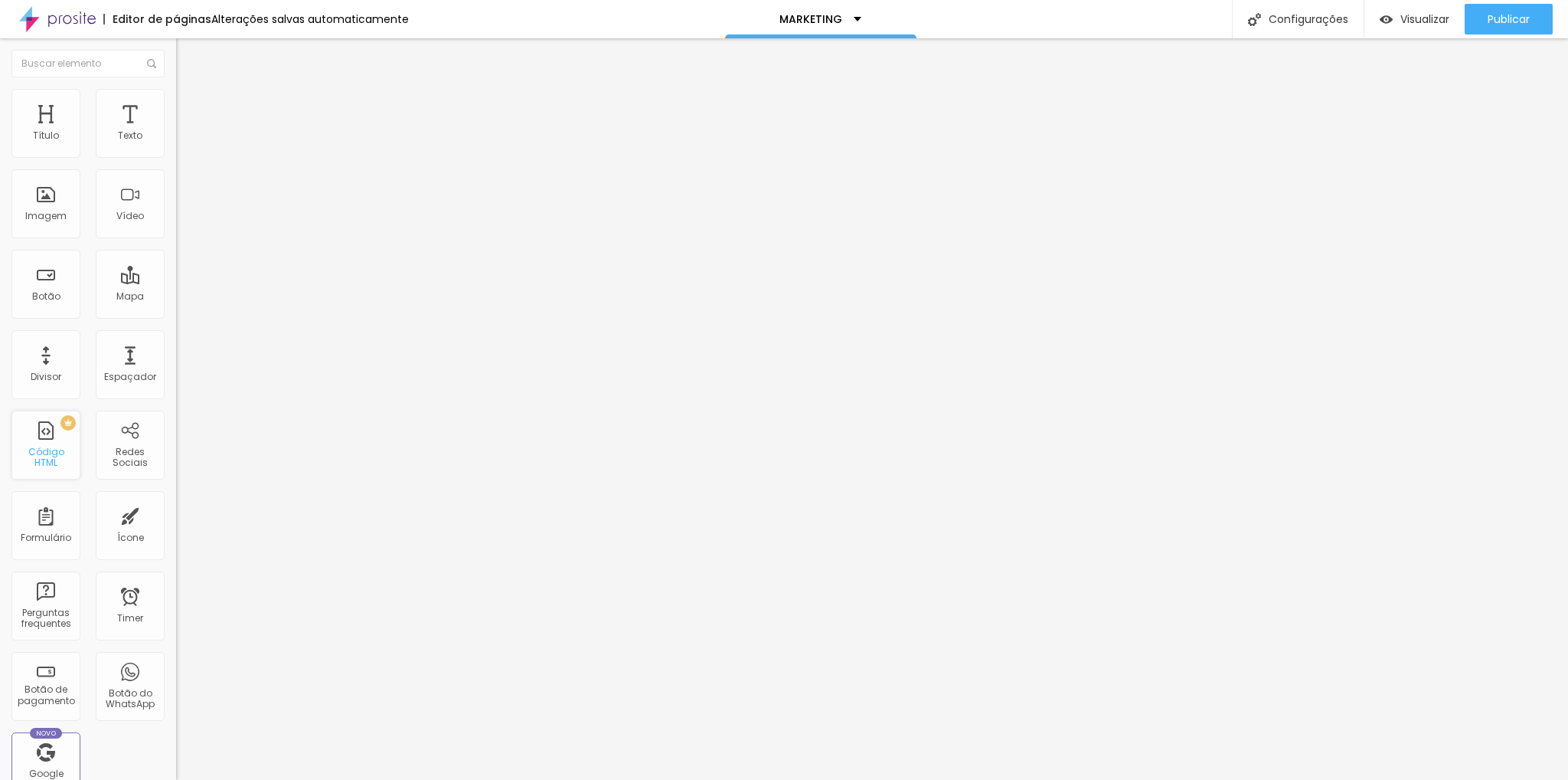
click at [49, 433] on div "PREMIUM Código HTML" at bounding box center [45, 444] width 69 height 69
click at [176, 95] on img at bounding box center [182, 96] width 14 height 14
click at [176, 88] on img at bounding box center [182, 80] width 14 height 14
click at [176, 131] on div "Trocar imagem" at bounding box center [263, 124] width 176 height 11
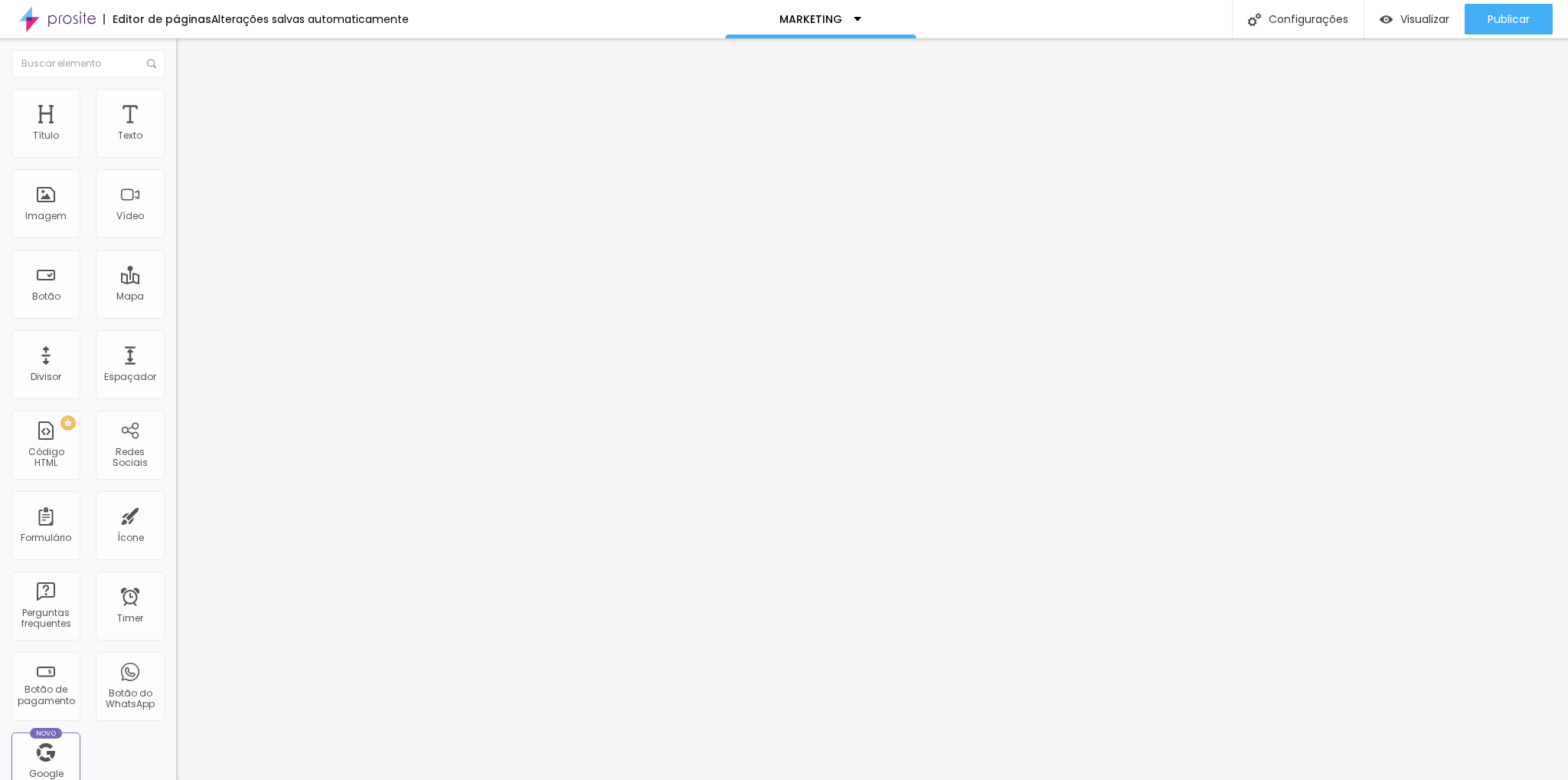
click at [176, 131] on div "Trocar imagem" at bounding box center [263, 124] width 176 height 11
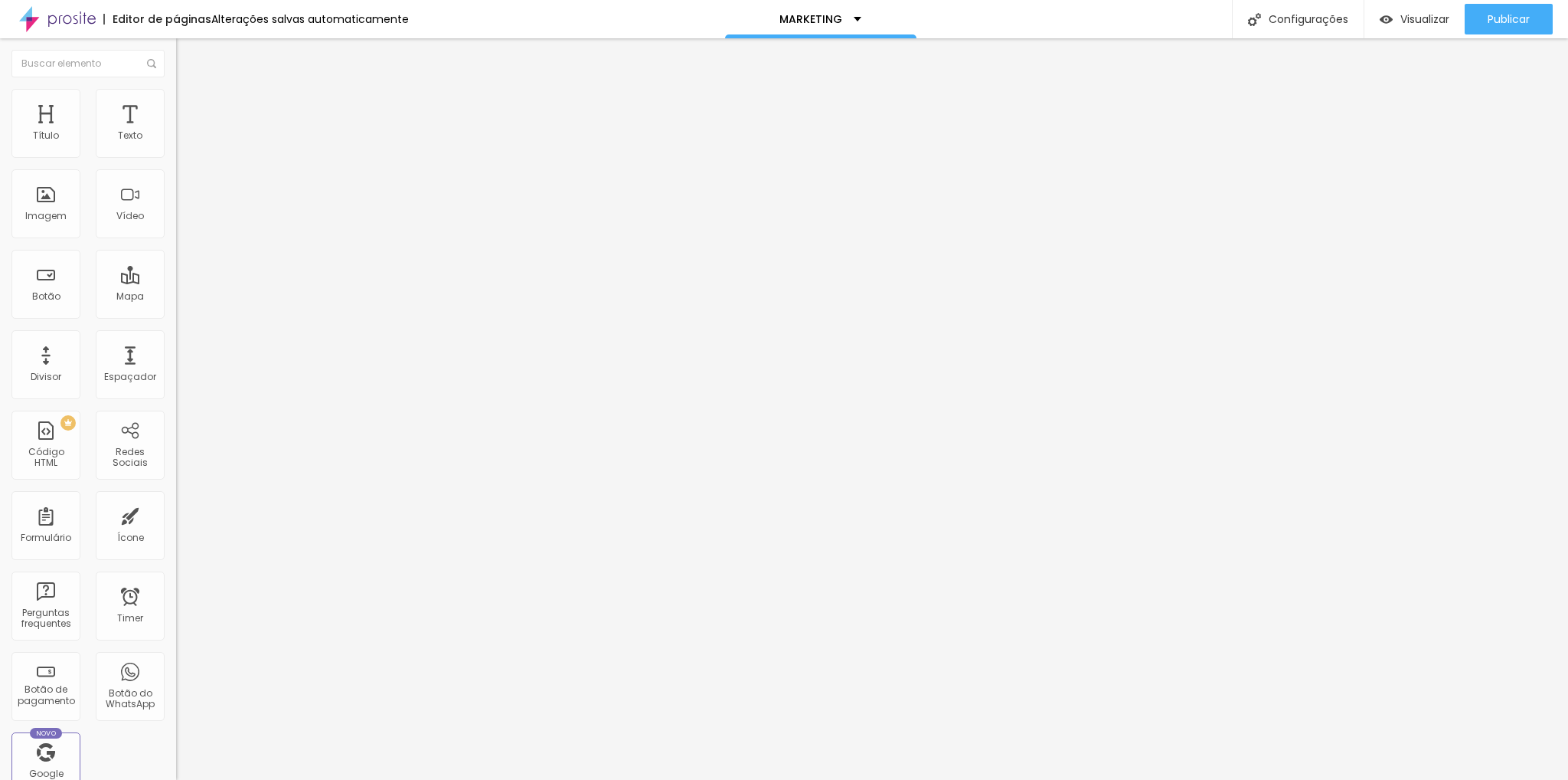
drag, startPoint x: 86, startPoint y: 163, endPoint x: 123, endPoint y: 99, distance: 73.9
click at [176, 99] on div "Conteúdo Estilo Avançado Trocar imagem Descrição da imagem (Alt) Alinhamento Pr…" at bounding box center [263, 212] width 176 height 276
click at [176, 104] on li "Avançado" at bounding box center [263, 111] width 176 height 15
click at [176, 92] on img at bounding box center [182, 96] width 14 height 14
click at [176, 88] on img at bounding box center [182, 80] width 14 height 14
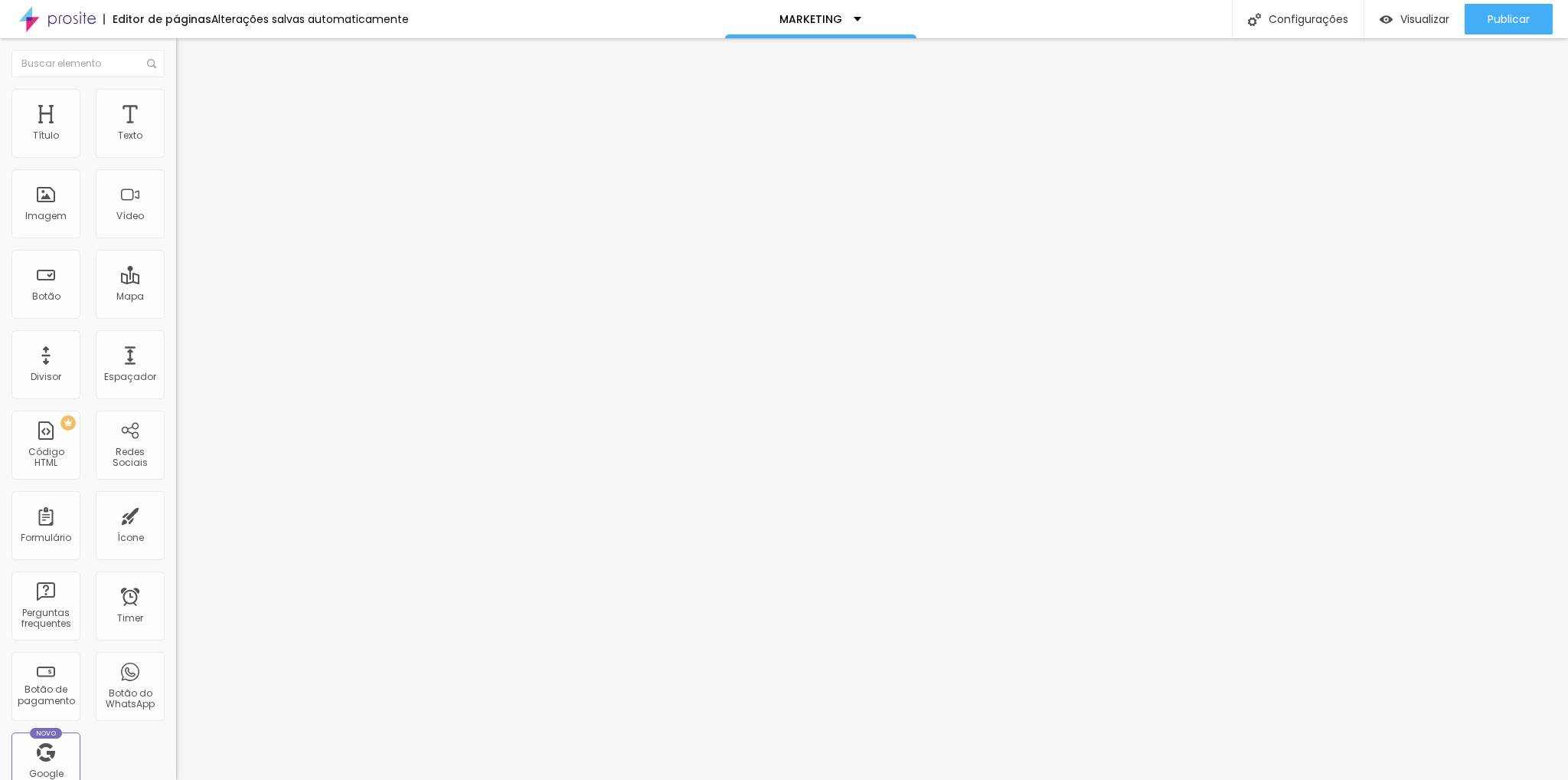
click at [176, 131] on div "Trocar imagem" at bounding box center [263, 124] width 176 height 11
click at [176, 281] on div "Proporção Original Cinema 16:9 Padrão 4:3 Quadrado 1:1 Original" at bounding box center [263, 250] width 176 height 61
click at [176, 240] on span "Original" at bounding box center [194, 234] width 36 height 13
click at [190, 105] on span "Estilo" at bounding box center [201, 99] width 23 height 13
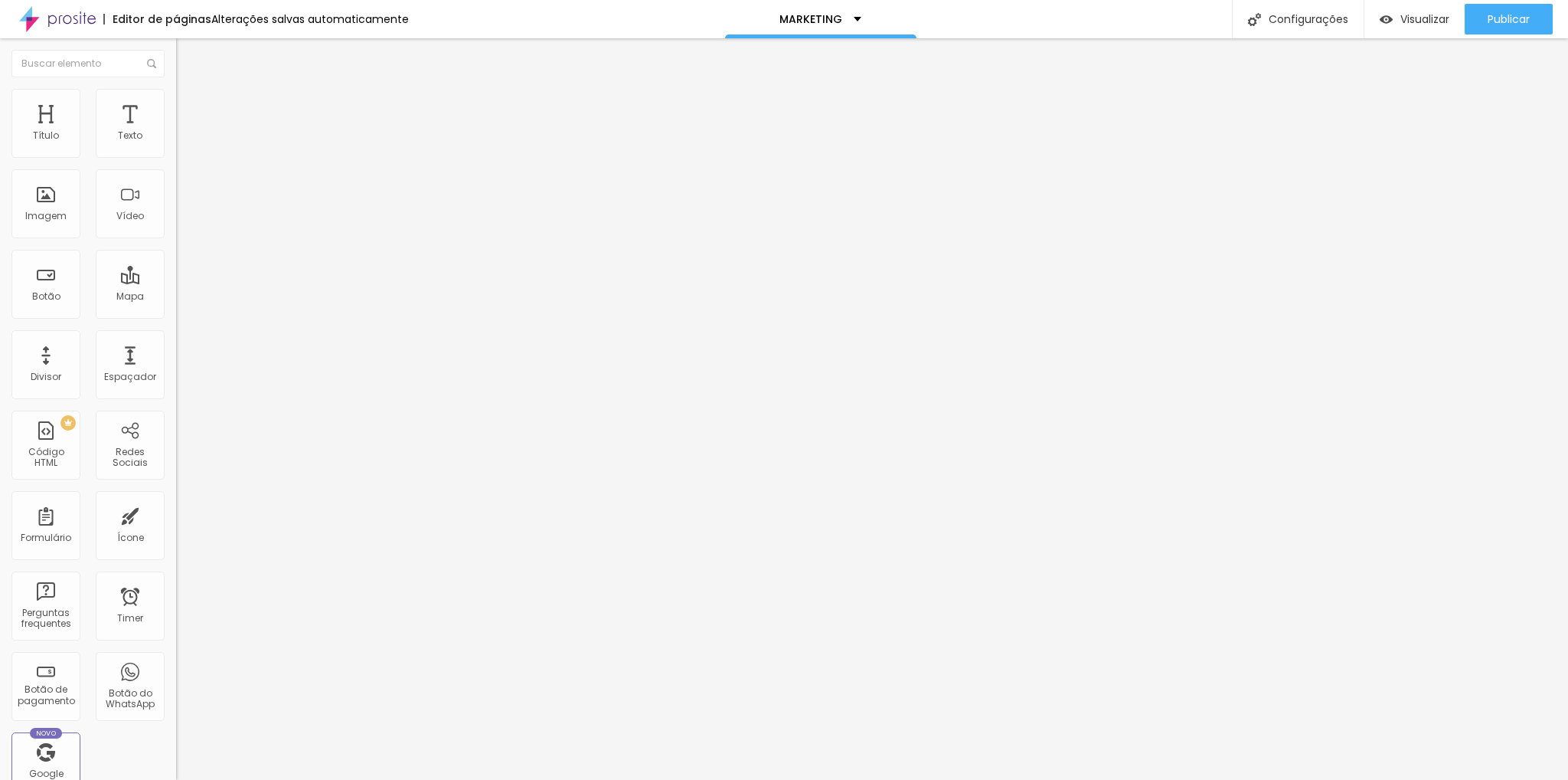
click at [176, 88] on img at bounding box center [182, 80] width 14 height 14
click at [1338, 32] on div "Configurações" at bounding box center [1297, 19] width 131 height 38
click at [1381, 4] on div "Visualizar" at bounding box center [1414, 19] width 70 height 31
click at [187, 58] on div "Editar Imagem" at bounding box center [238, 55] width 103 height 12
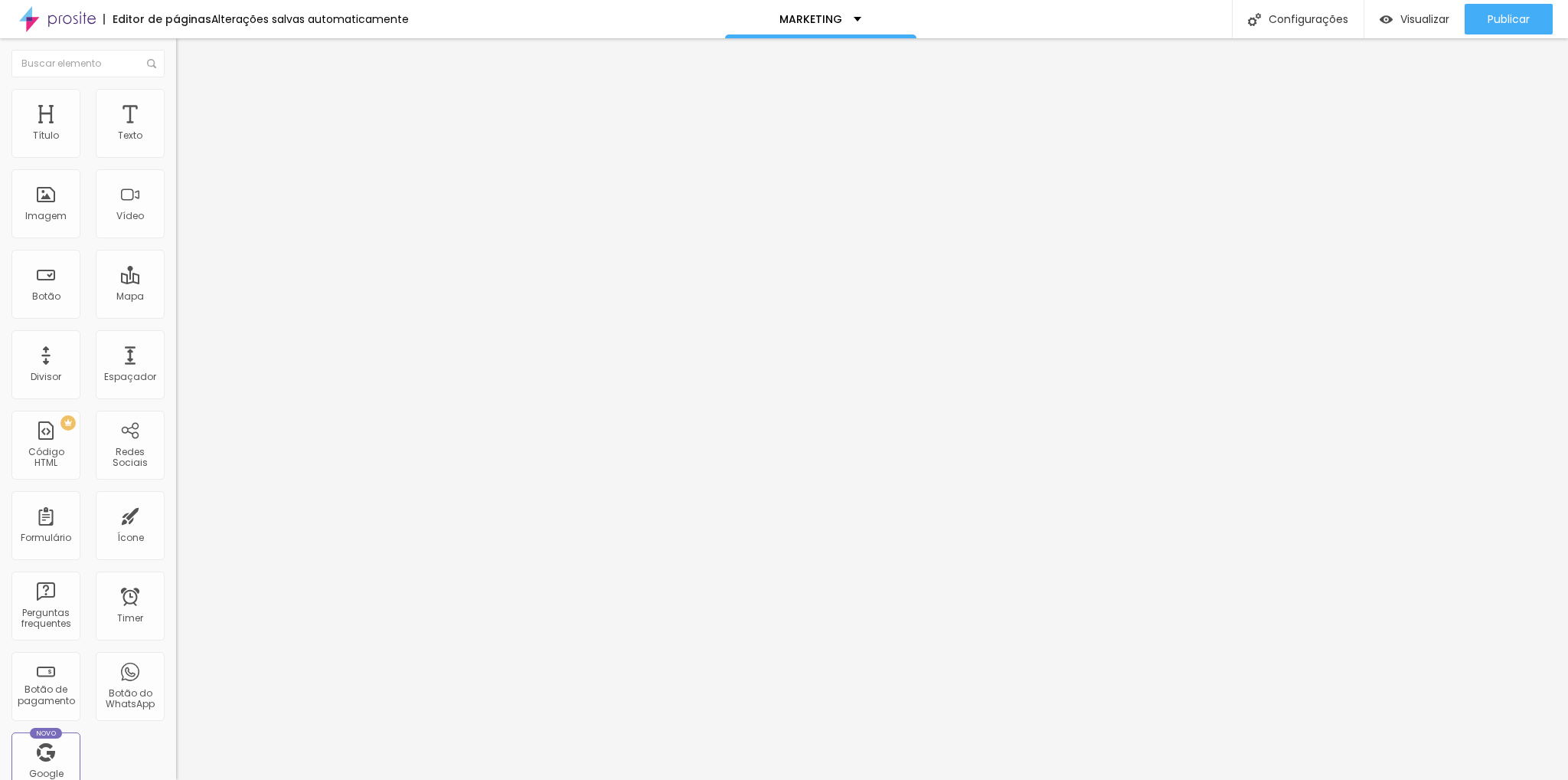
click at [176, 131] on div "Trocar imagem" at bounding box center [263, 124] width 176 height 11
click at [176, 45] on button "Editar Imagem" at bounding box center [263, 55] width 176 height 35
click at [1281, 28] on div "Configurações" at bounding box center [1297, 19] width 131 height 38
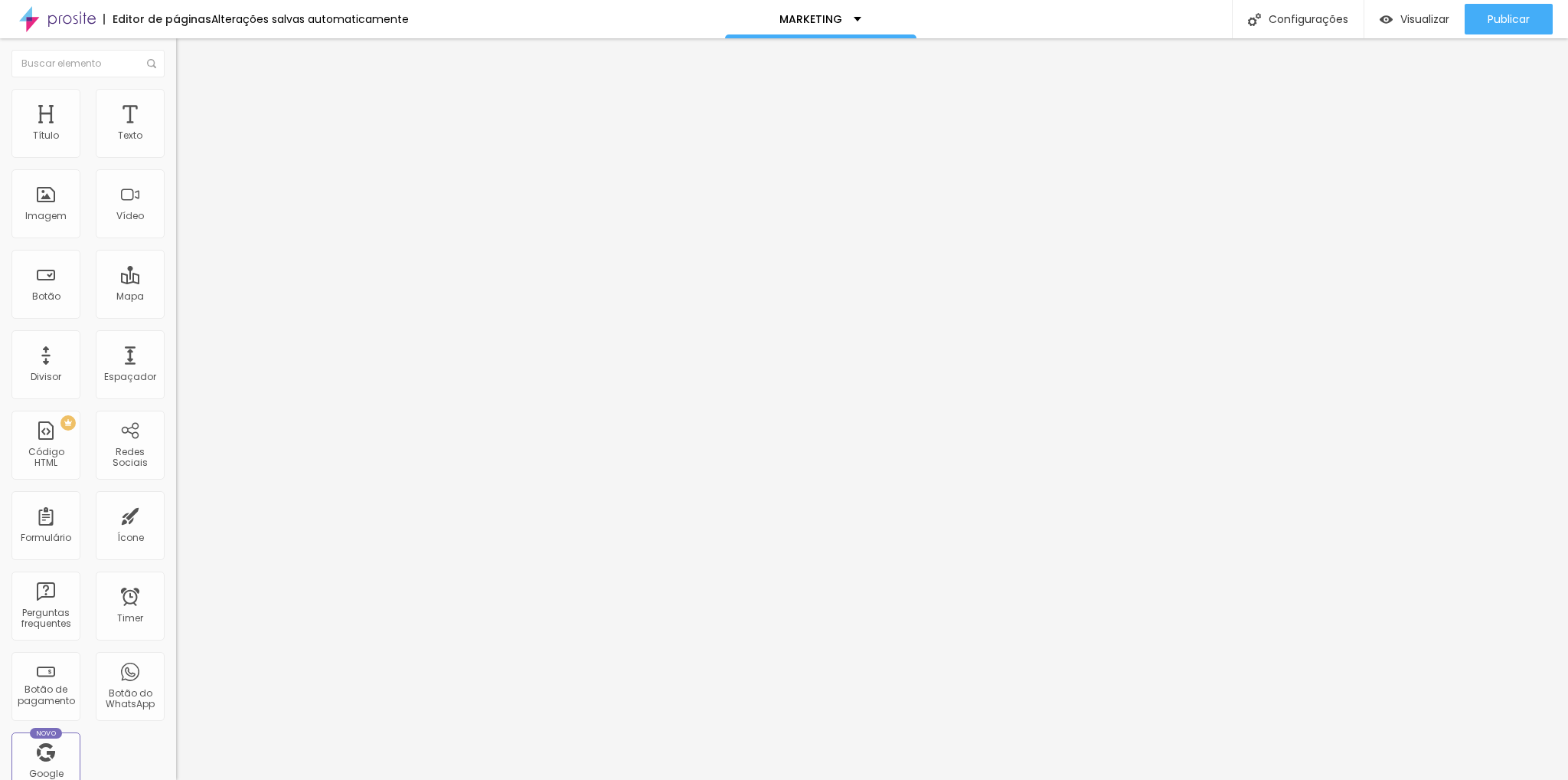
click at [52, 366] on div "Divisor" at bounding box center [45, 364] width 69 height 69
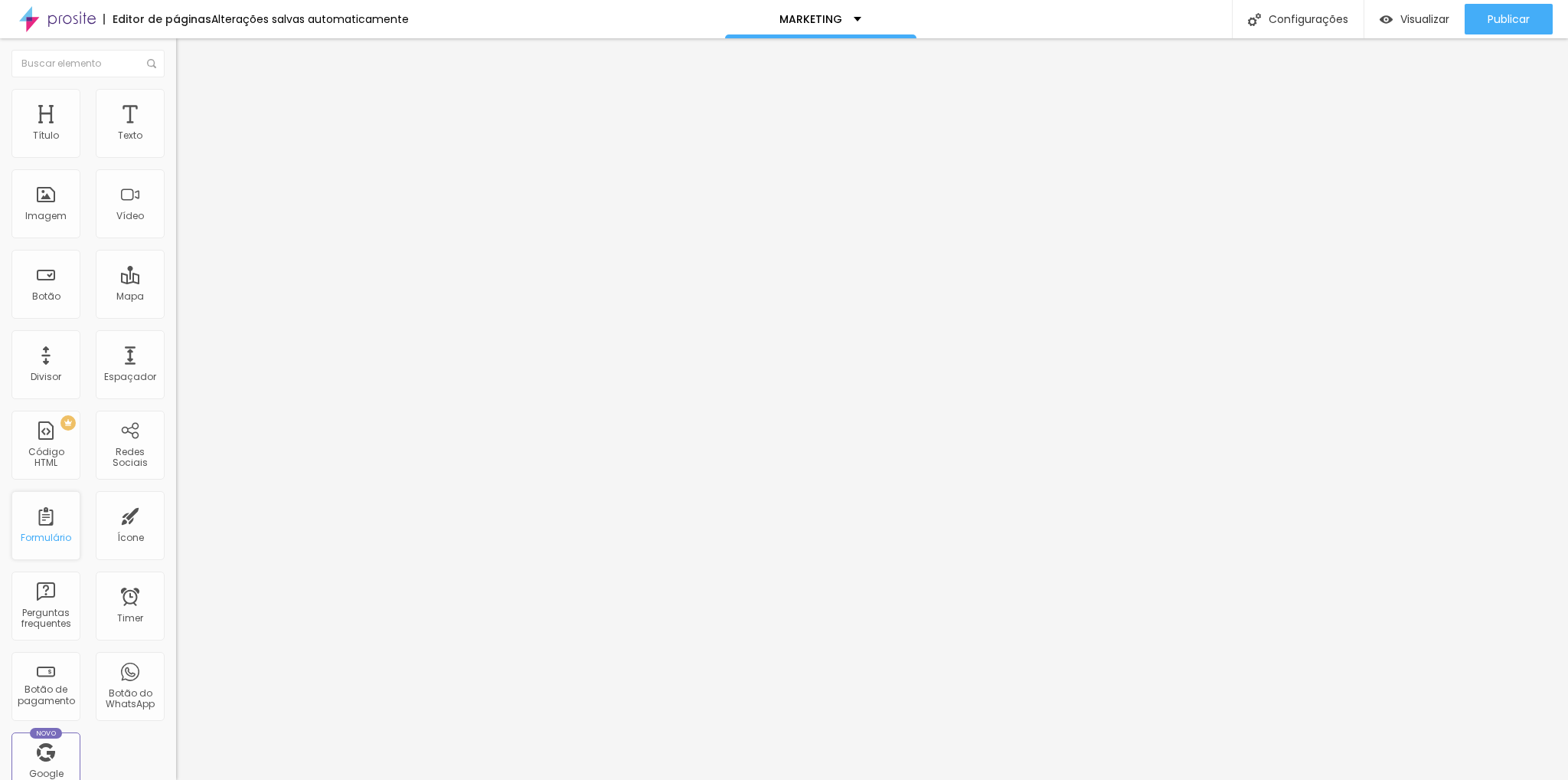
click at [51, 507] on div "Formulário" at bounding box center [45, 525] width 69 height 69
click at [50, 515] on div "Formulário" at bounding box center [45, 525] width 69 height 69
click at [121, 437] on div "Redes Sociais" at bounding box center [130, 444] width 69 height 69
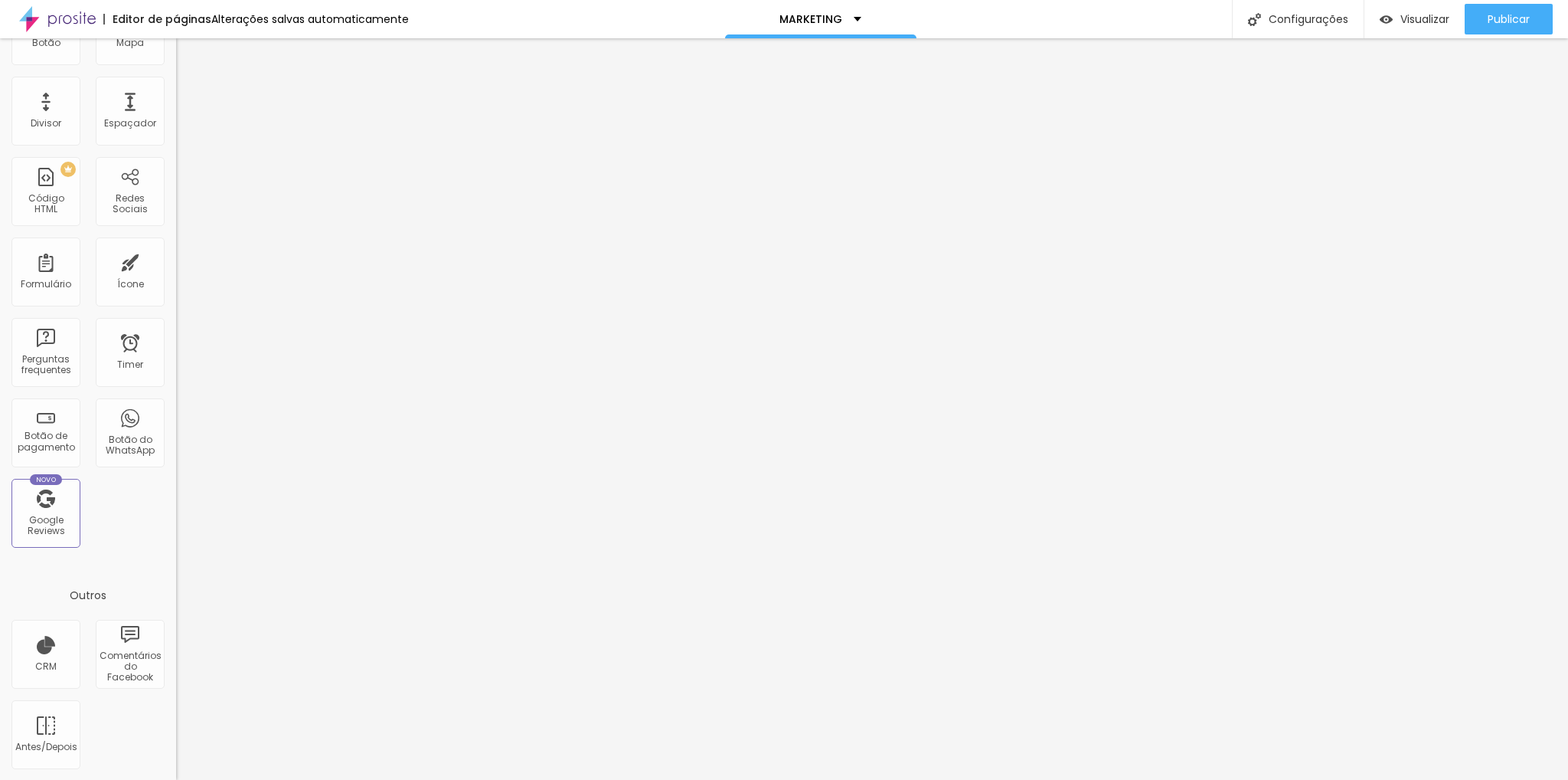
scroll to position [0, 0]
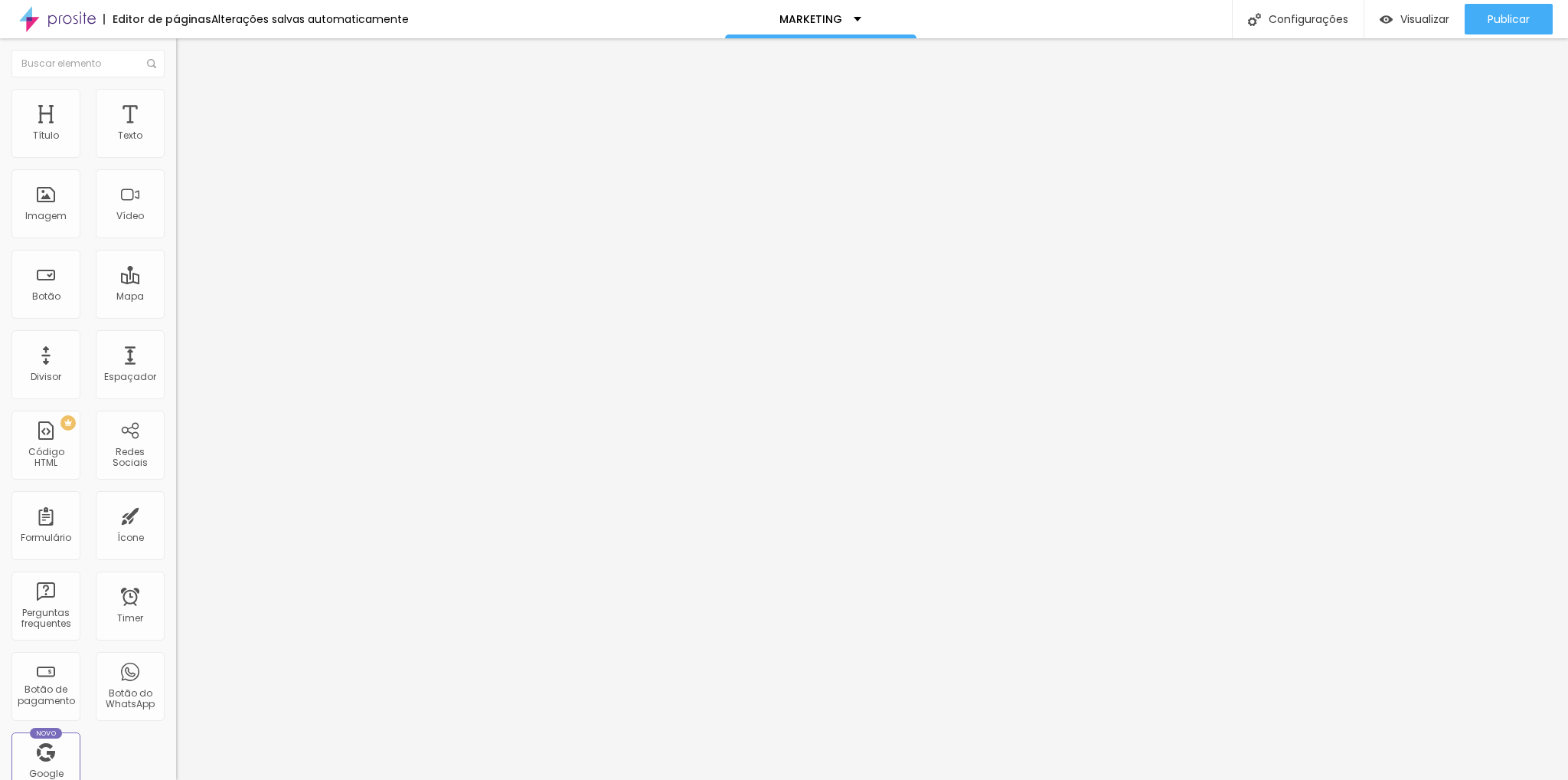
click at [187, 54] on div "Editar Imagem" at bounding box center [238, 55] width 103 height 12
click at [52, 30] on img at bounding box center [58, 19] width 76 height 38
click at [111, 125] on div "Texto" at bounding box center [130, 123] width 69 height 69
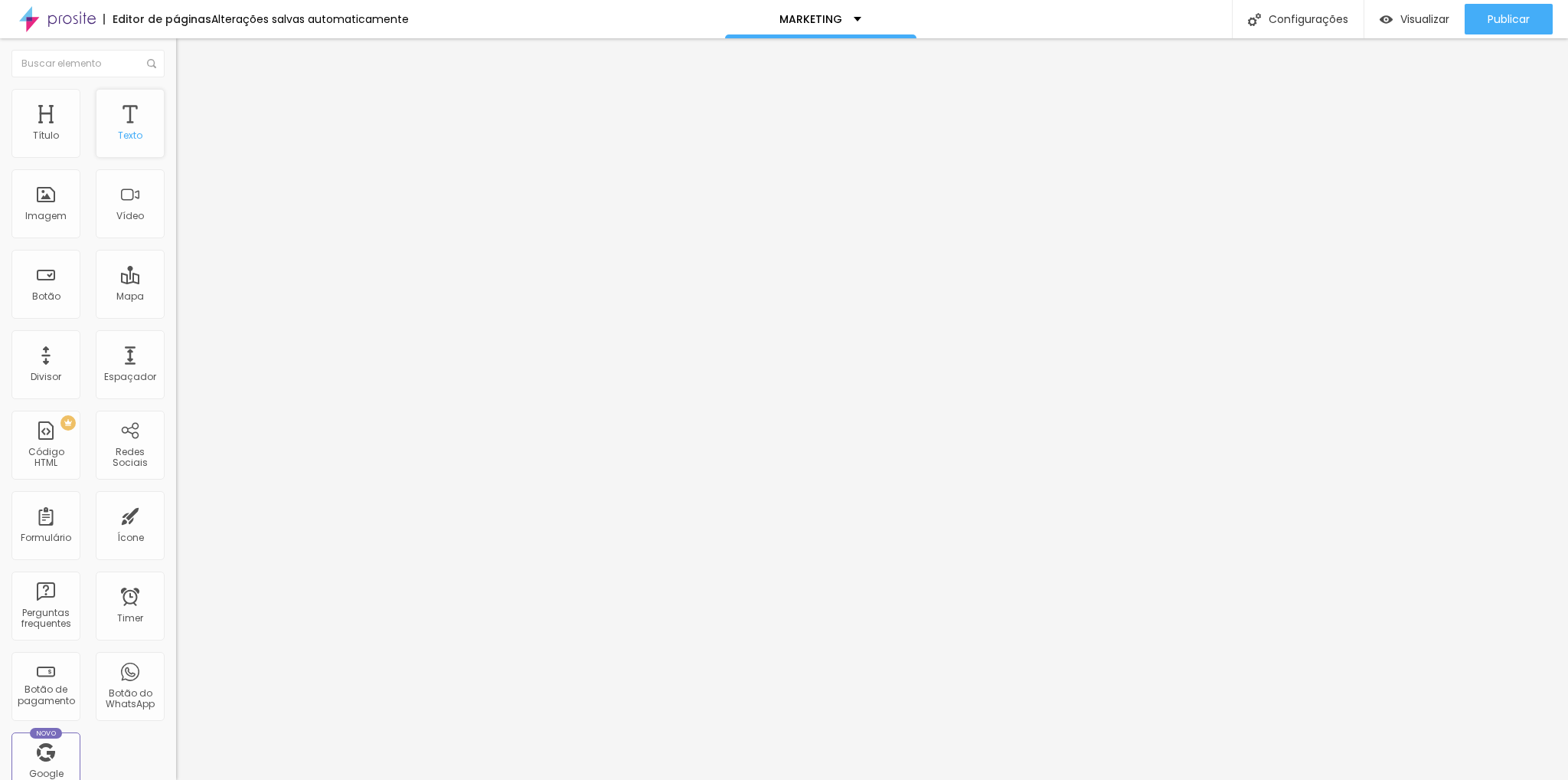
click at [111, 125] on div "Texto" at bounding box center [130, 123] width 69 height 69
click at [60, 12] on img at bounding box center [58, 19] width 76 height 38
